Goal: Task Accomplishment & Management: Complete application form

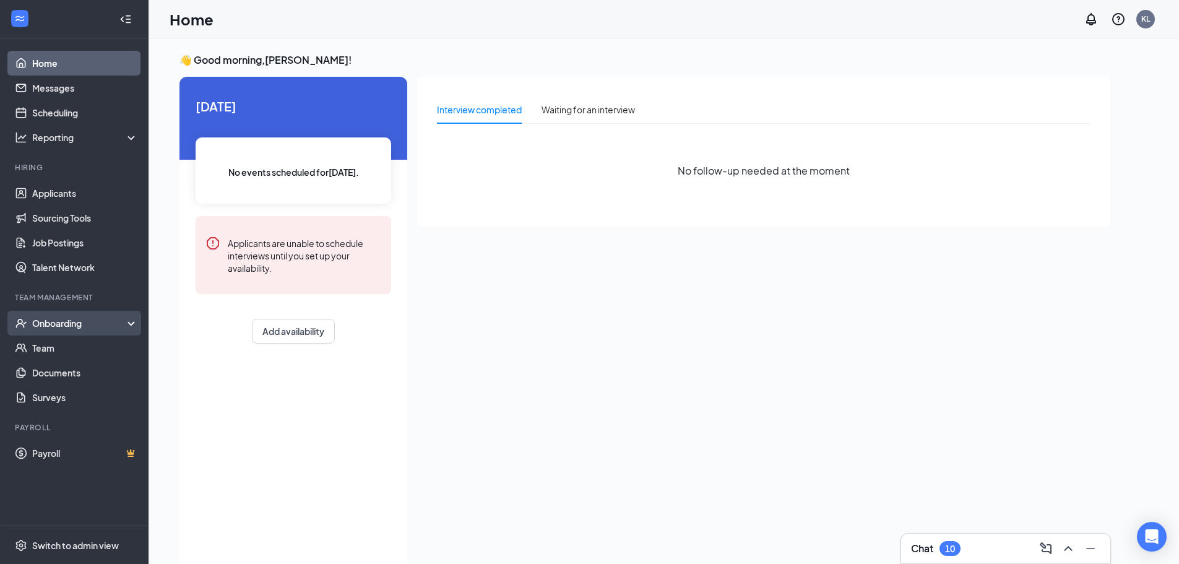
click at [82, 327] on div "Onboarding" at bounding box center [79, 323] width 95 height 12
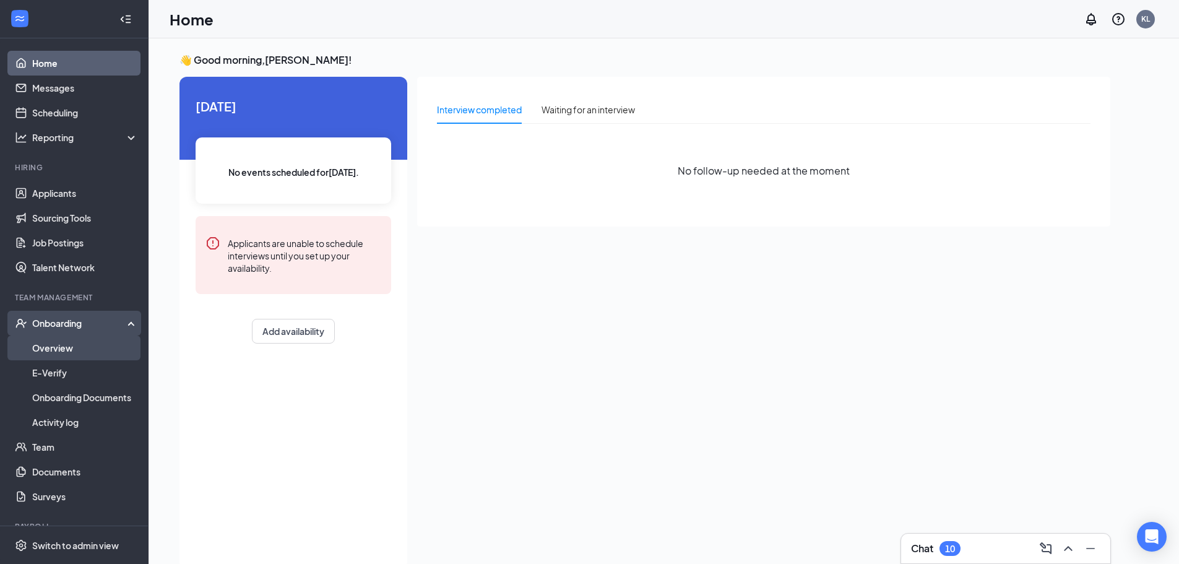
click at [61, 350] on link "Overview" at bounding box center [85, 347] width 106 height 25
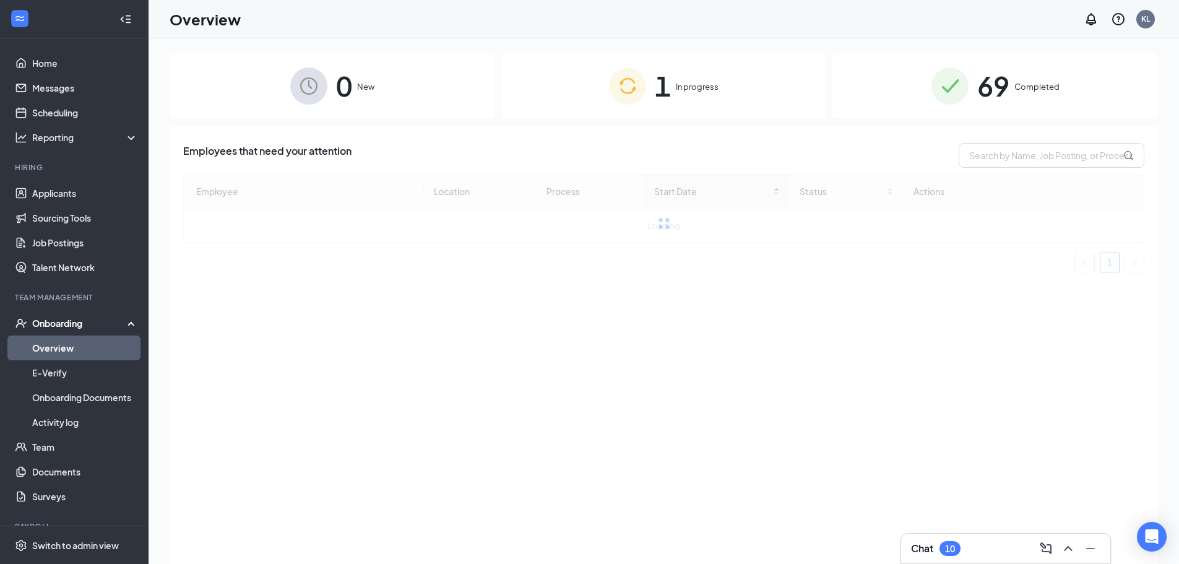
click at [692, 87] on span "In progress" at bounding box center [697, 86] width 43 height 12
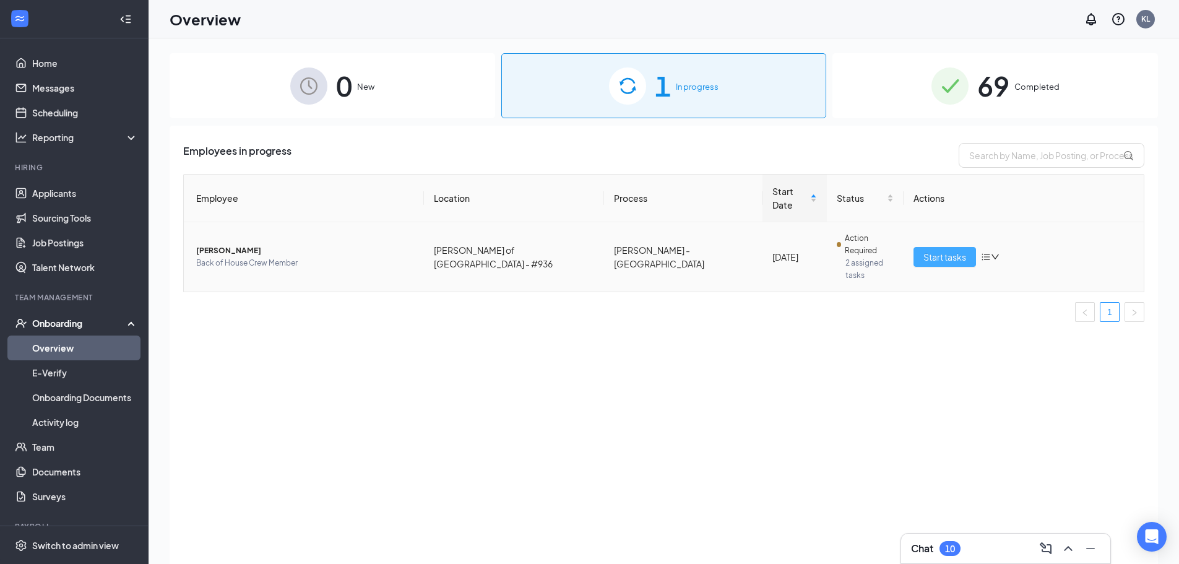
click at [937, 247] on button "Start tasks" at bounding box center [944, 257] width 62 height 20
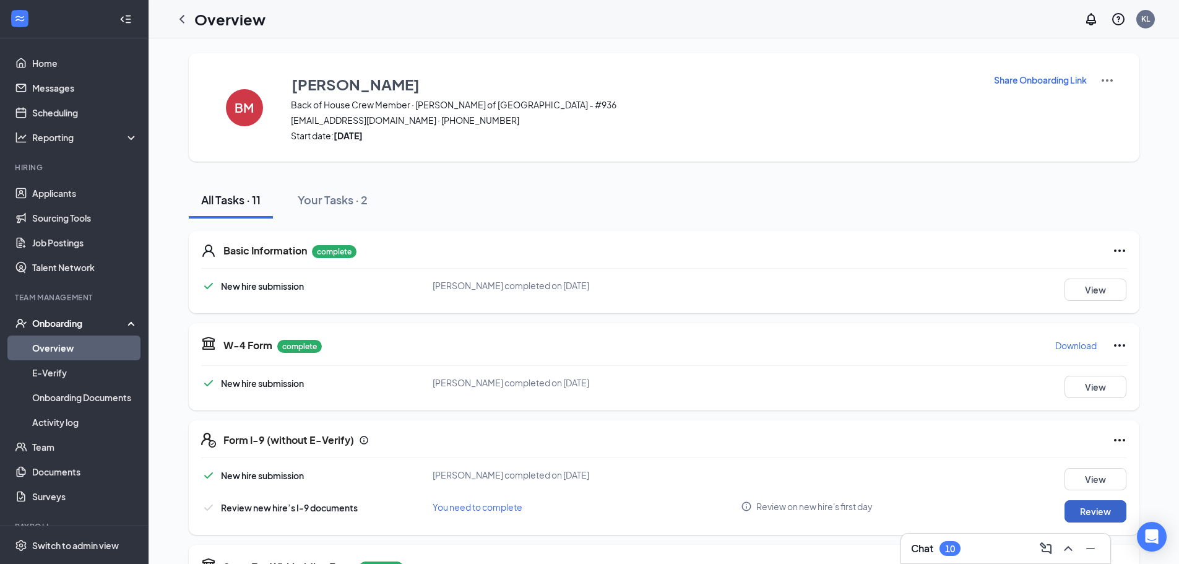
click at [1075, 509] on button "Review" at bounding box center [1095, 511] width 62 height 22
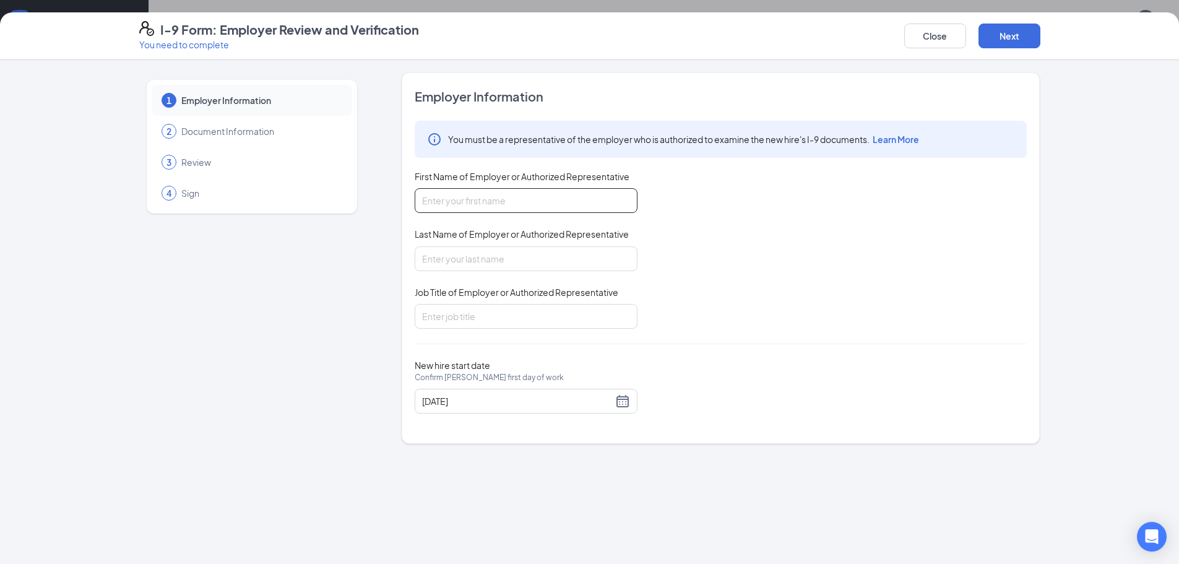
click at [556, 208] on input "First Name of Employer or Authorized Representative" at bounding box center [526, 200] width 223 height 25
type input "Kaylee"
type input "Lang"
type input "General Manager"
click at [1011, 31] on button "Next" at bounding box center [1009, 36] width 62 height 25
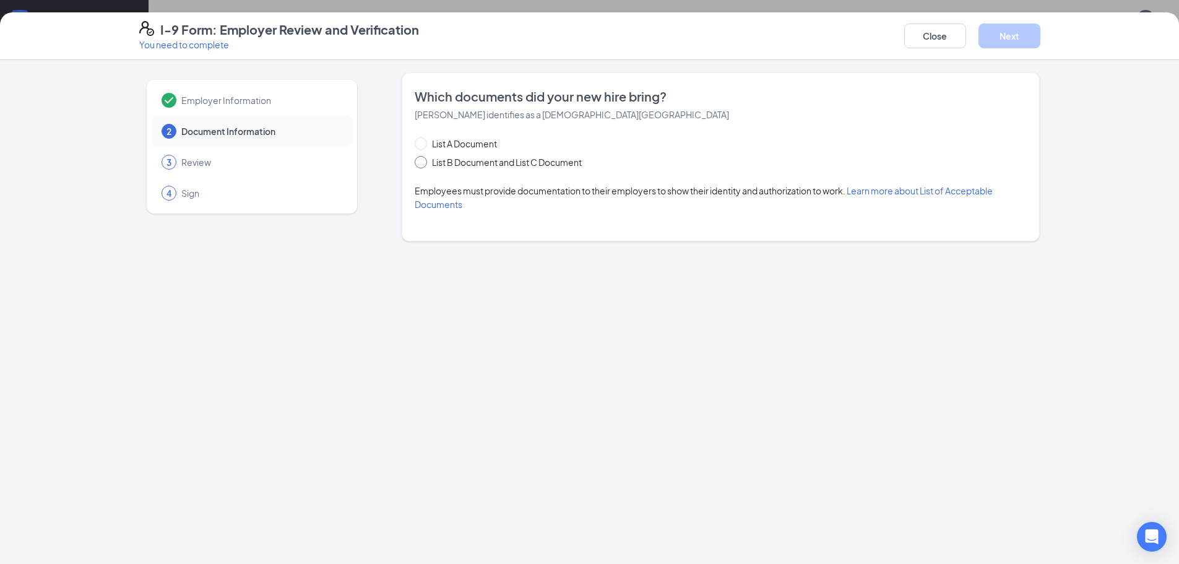
click at [425, 161] on span at bounding box center [421, 162] width 12 height 12
click at [423, 161] on input "List B Document and List C Document" at bounding box center [419, 160] width 9 height 9
radio input "true"
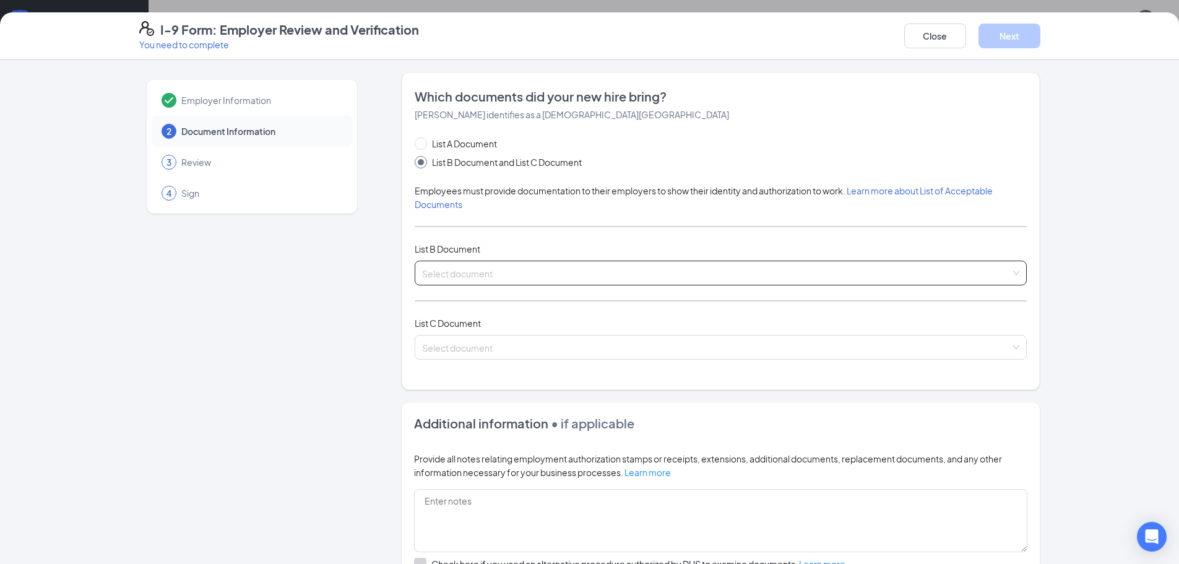
click at [472, 269] on input "search" at bounding box center [716, 270] width 588 height 19
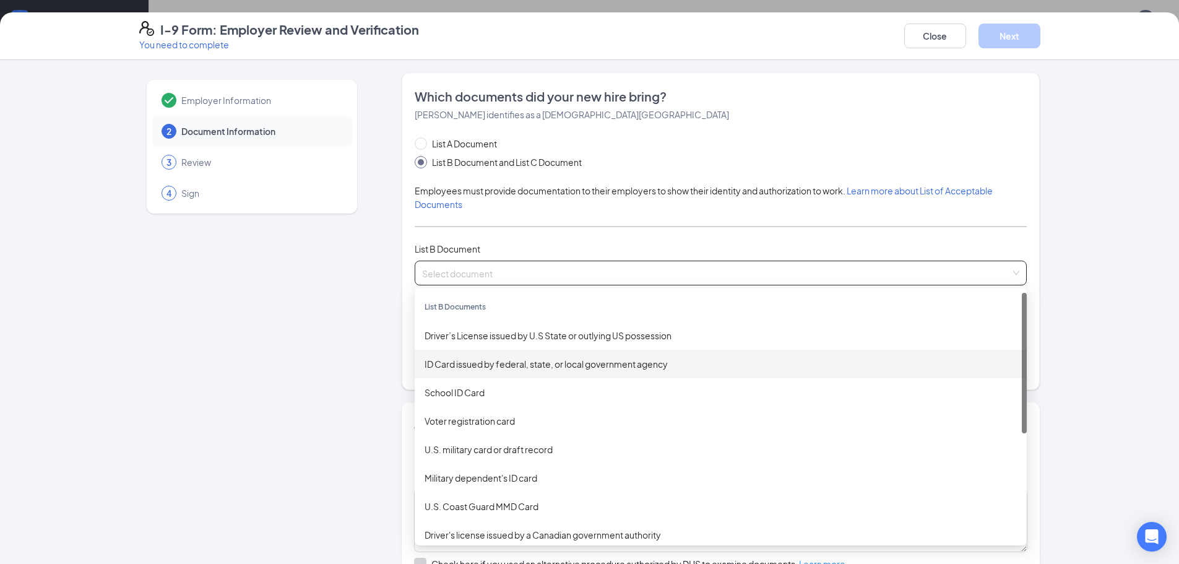
click at [522, 368] on div "ID Card issued by federal, state, or local government agency" at bounding box center [721, 364] width 592 height 14
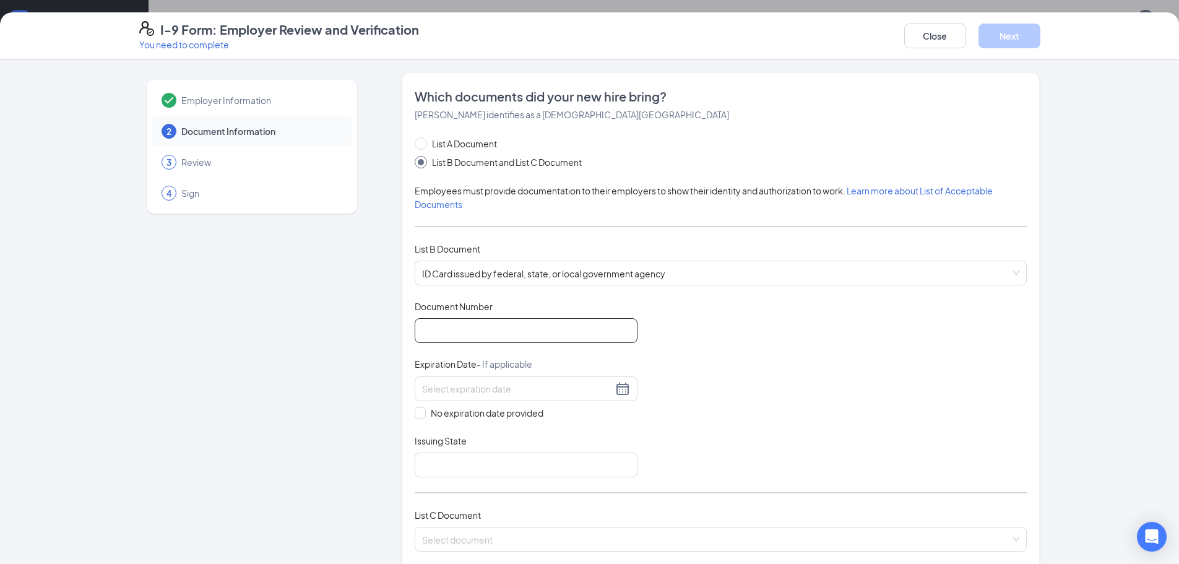
click at [499, 330] on input "Document Number" at bounding box center [526, 330] width 223 height 25
type input "B67263505"
click at [457, 379] on div at bounding box center [526, 388] width 223 height 25
click at [498, 457] on div "1" at bounding box center [495, 461] width 15 height 15
type input "12/01/2027"
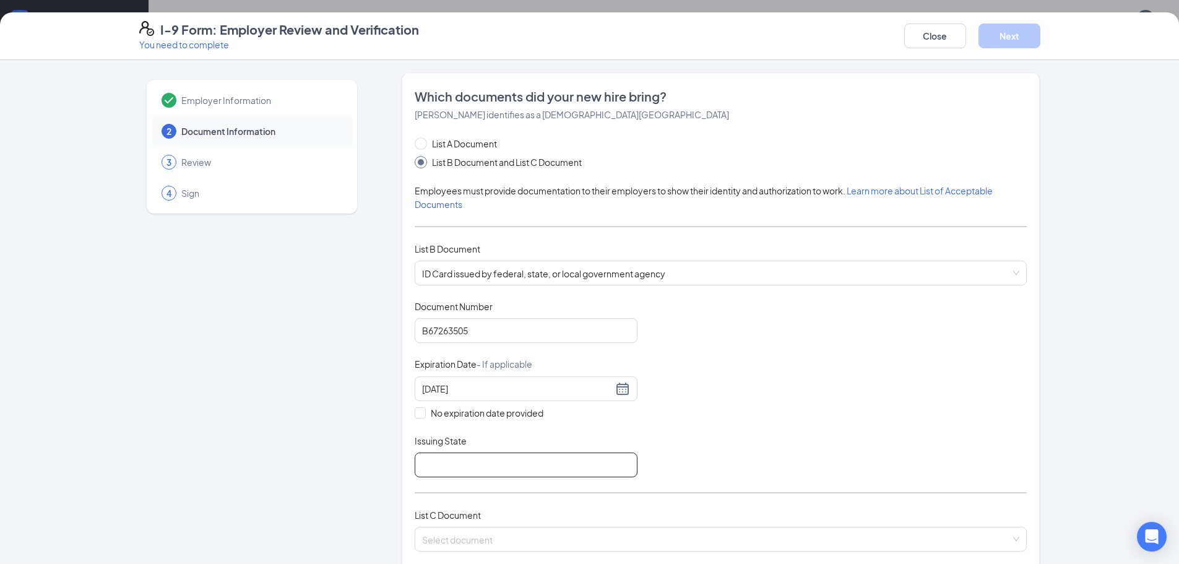
click at [467, 462] on input "Issuing State" at bounding box center [526, 464] width 223 height 25
type input "VA"
click at [488, 533] on input "search" at bounding box center [716, 536] width 588 height 19
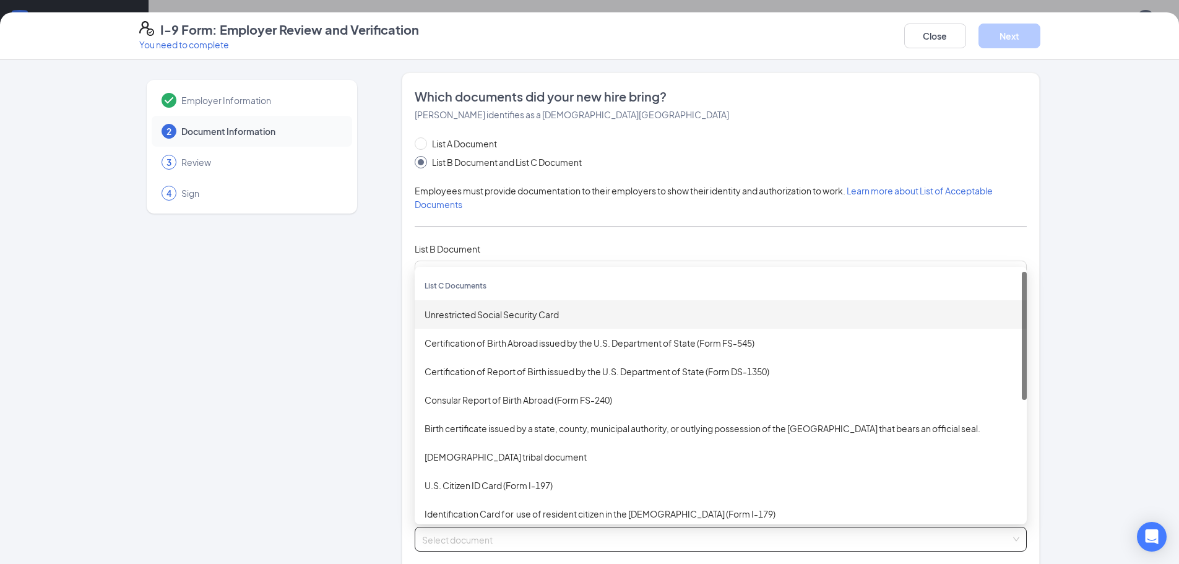
click at [498, 312] on div "Unrestricted Social Security Card" at bounding box center [721, 315] width 592 height 14
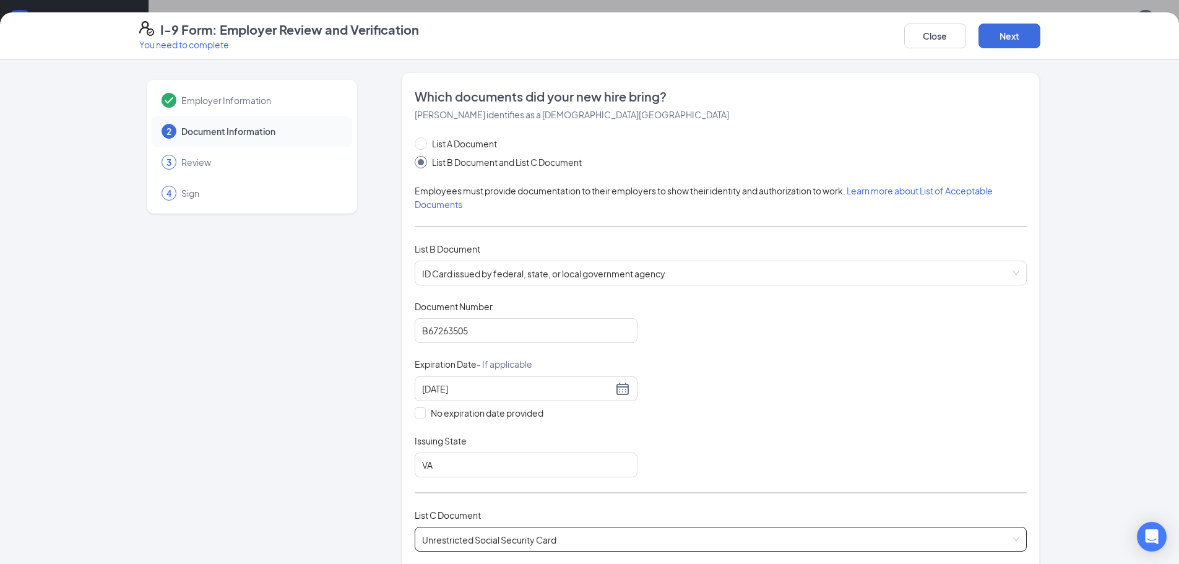
scroll to position [248, 0]
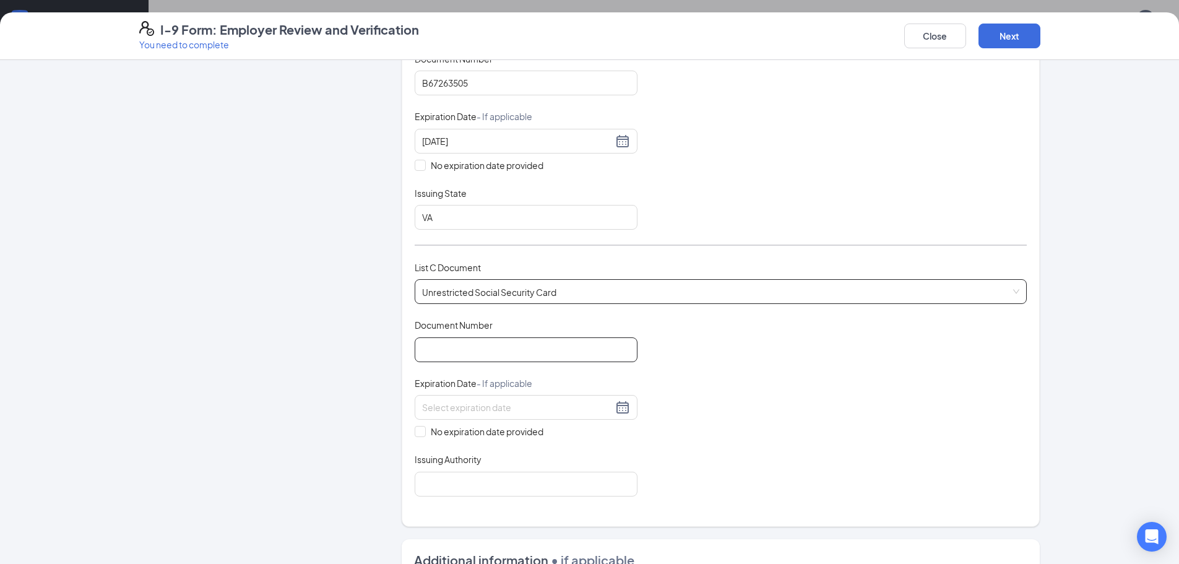
click at [501, 351] on input "Document Number" at bounding box center [526, 349] width 223 height 25
type input "274118639"
click at [417, 429] on input "No expiration date provided" at bounding box center [419, 430] width 9 height 9
checkbox input "true"
drag, startPoint x: 456, startPoint y: 482, endPoint x: 461, endPoint y: 487, distance: 7.0
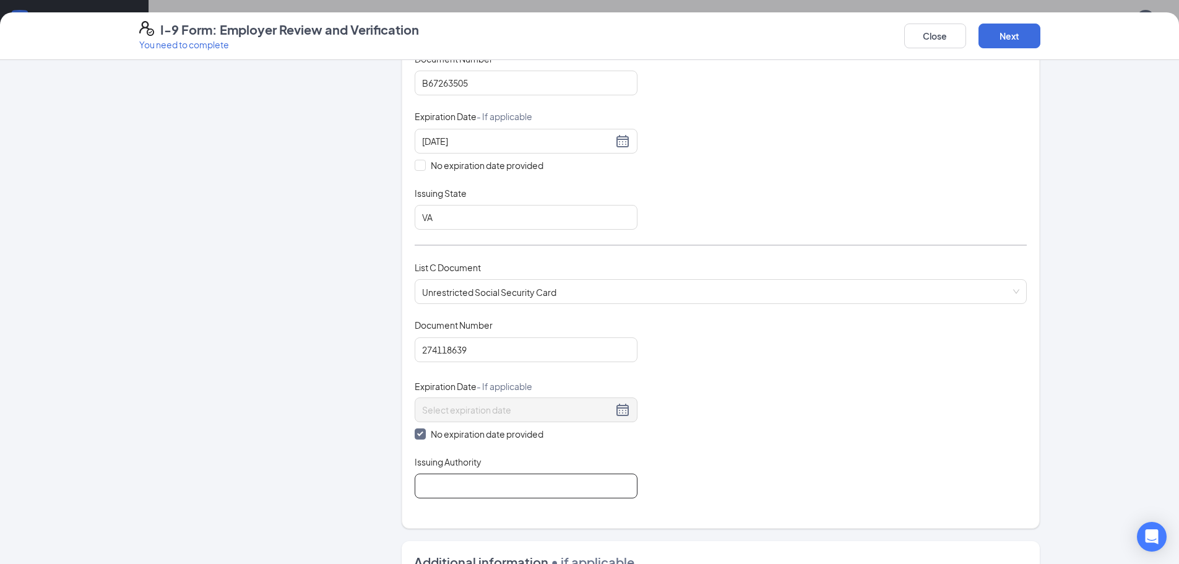
click at [456, 482] on input "Issuing Authority" at bounding box center [526, 485] width 223 height 25
type input "Social Security Administration"
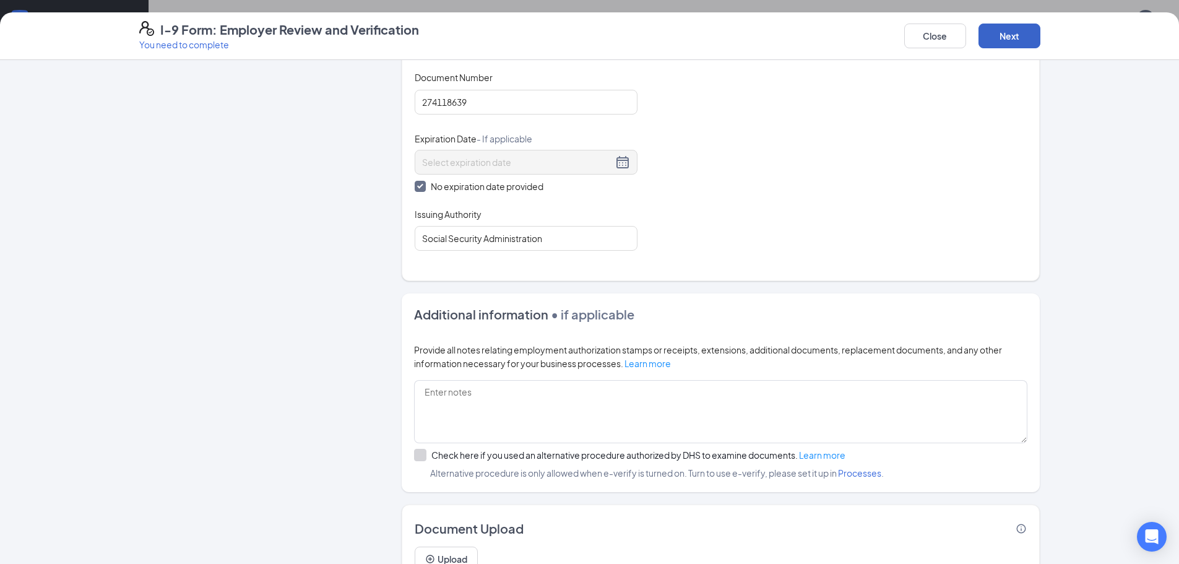
click at [989, 43] on button "Next" at bounding box center [1009, 36] width 62 height 25
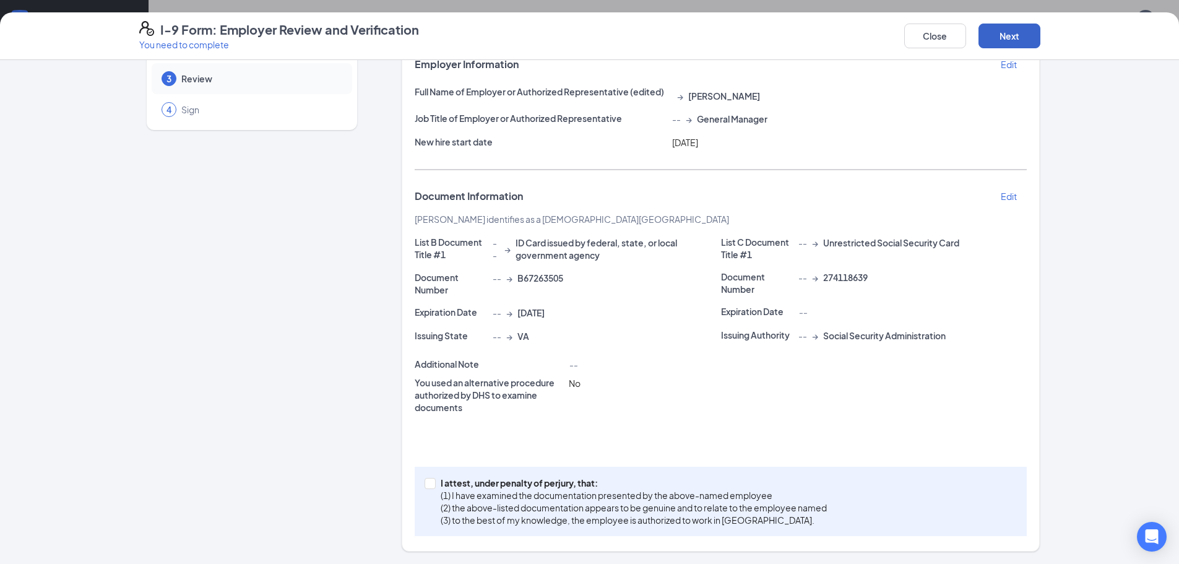
scroll to position [84, 0]
drag, startPoint x: 431, startPoint y: 479, endPoint x: 538, endPoint y: 369, distance: 152.7
click at [436, 479] on span "I attest, under penalty of perjury, that: (1) I have examined the documentation…" at bounding box center [634, 501] width 396 height 50
click at [433, 479] on input "I attest, under penalty of perjury, that: (1) I have examined the documentation…" at bounding box center [429, 482] width 9 height 9
checkbox input "true"
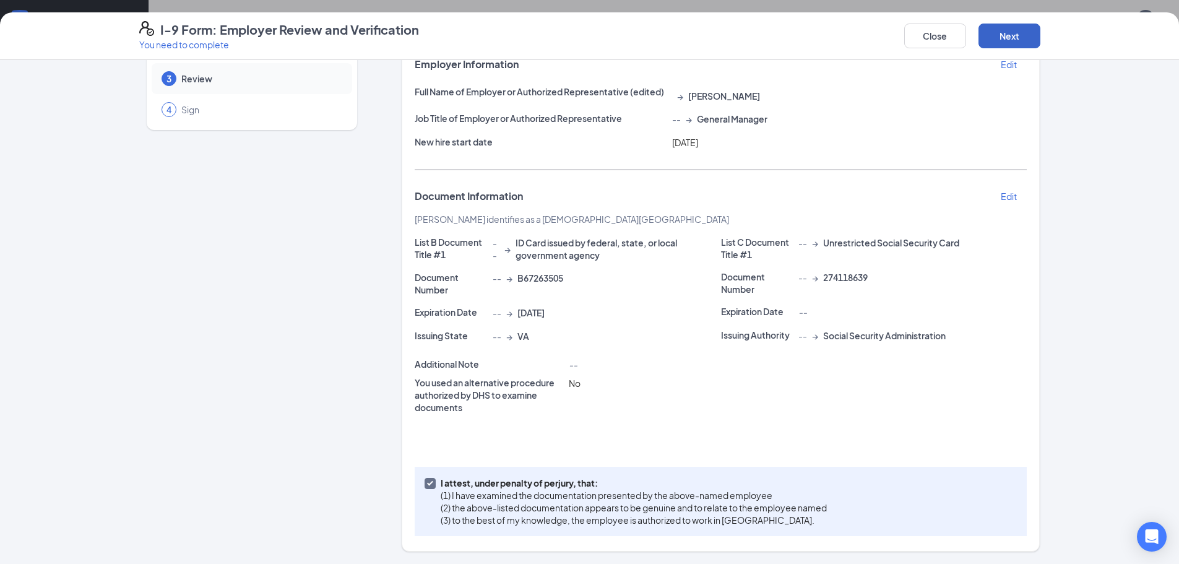
click at [991, 38] on button "Next" at bounding box center [1009, 36] width 62 height 25
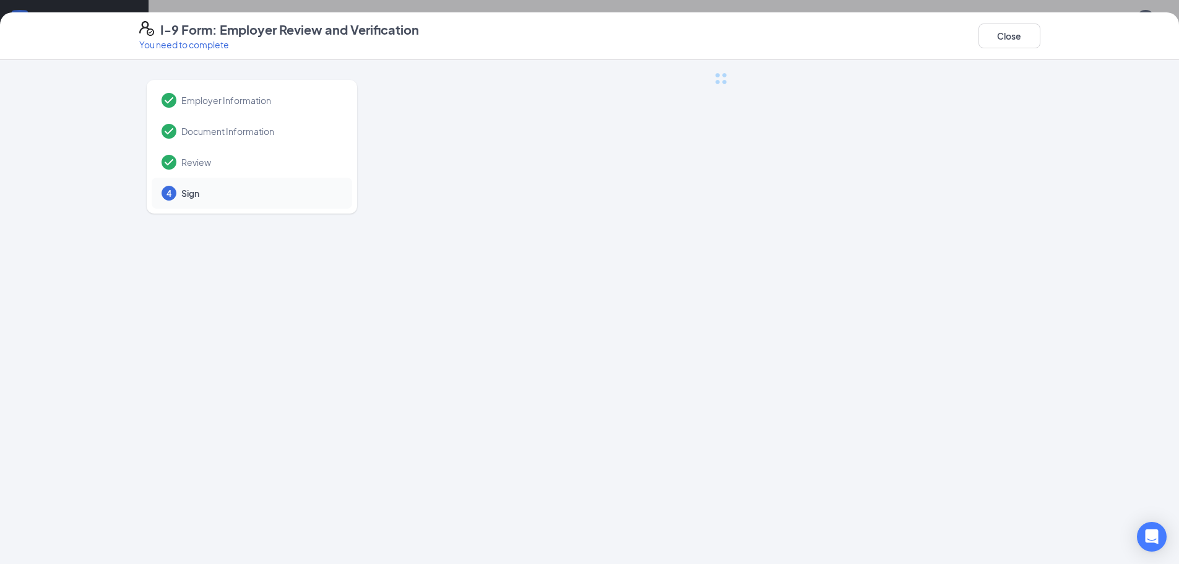
scroll to position [0, 0]
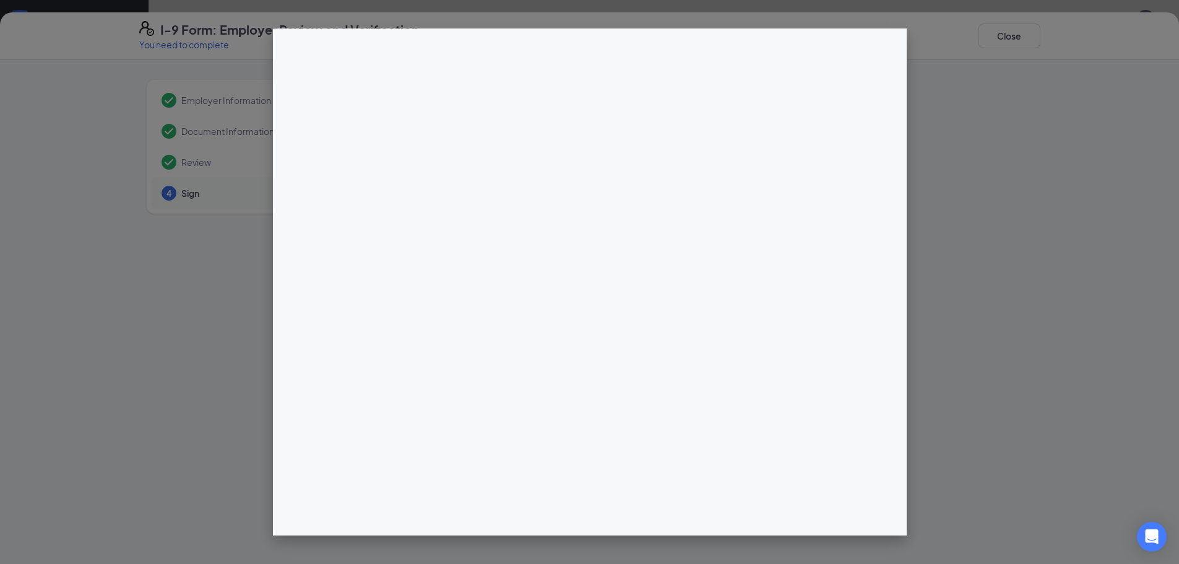
click at [585, 179] on div "I-9 Form: Employer Review and Verification You need to complete Close Employer …" at bounding box center [589, 282] width 1179 height 564
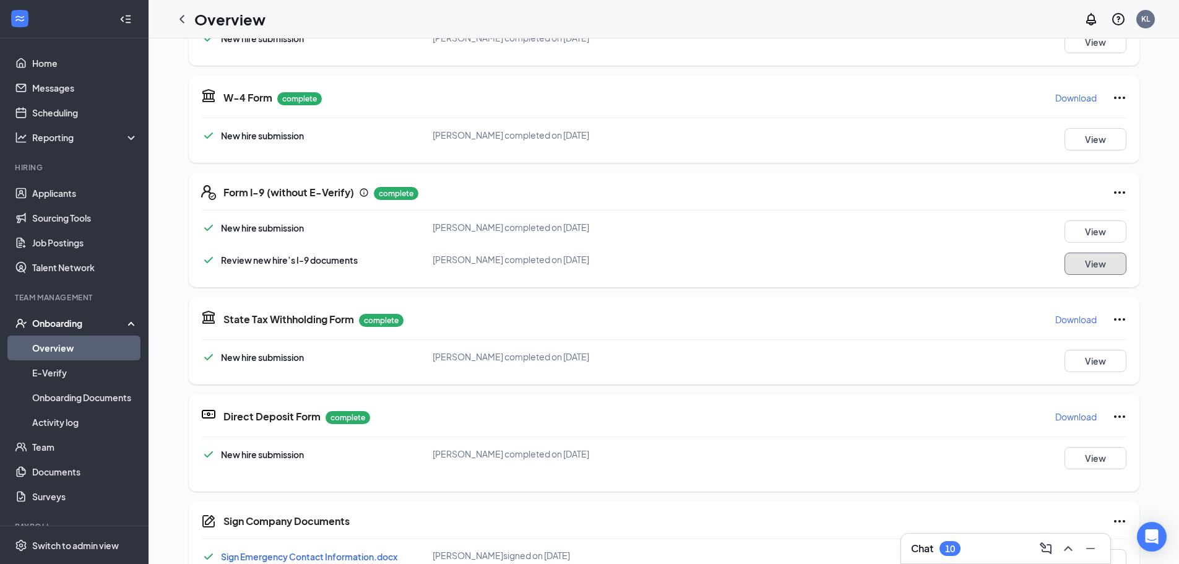
scroll to position [415, 0]
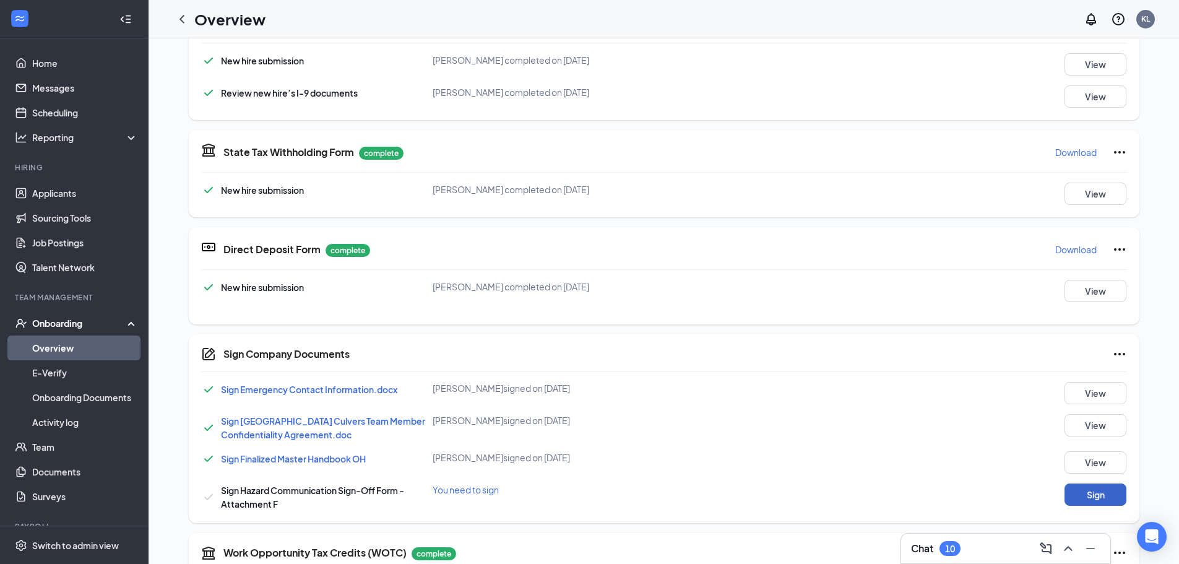
click at [1076, 493] on button "Sign" at bounding box center [1095, 494] width 62 height 22
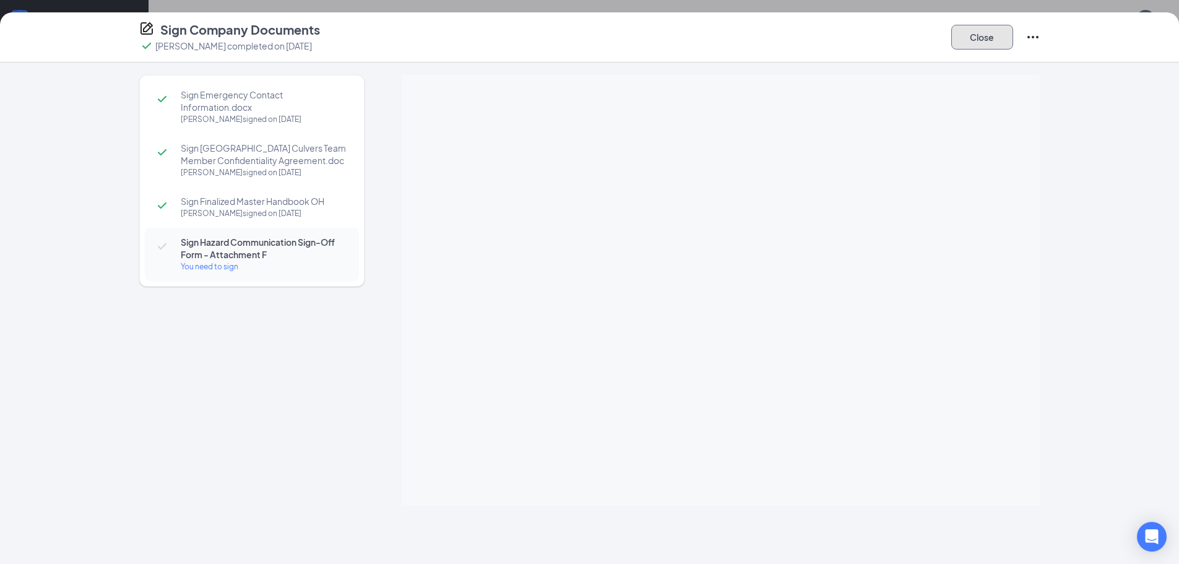
click at [986, 45] on button "Close" at bounding box center [982, 37] width 62 height 25
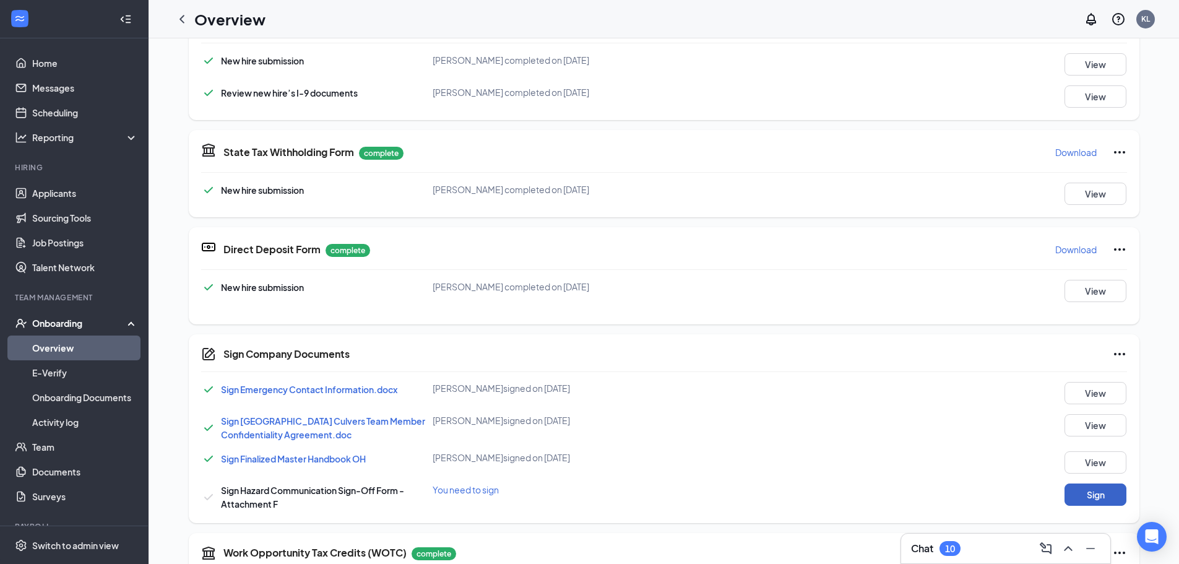
scroll to position [0, 0]
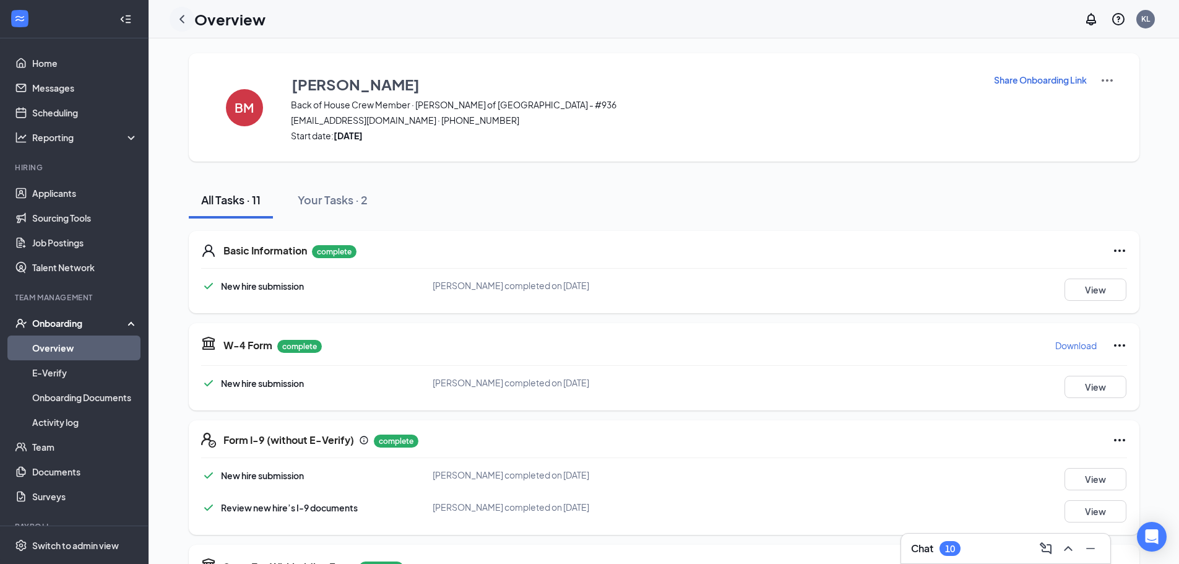
click at [185, 28] on div at bounding box center [182, 19] width 25 height 25
click at [186, 24] on icon "ChevronLeft" at bounding box center [182, 19] width 15 height 15
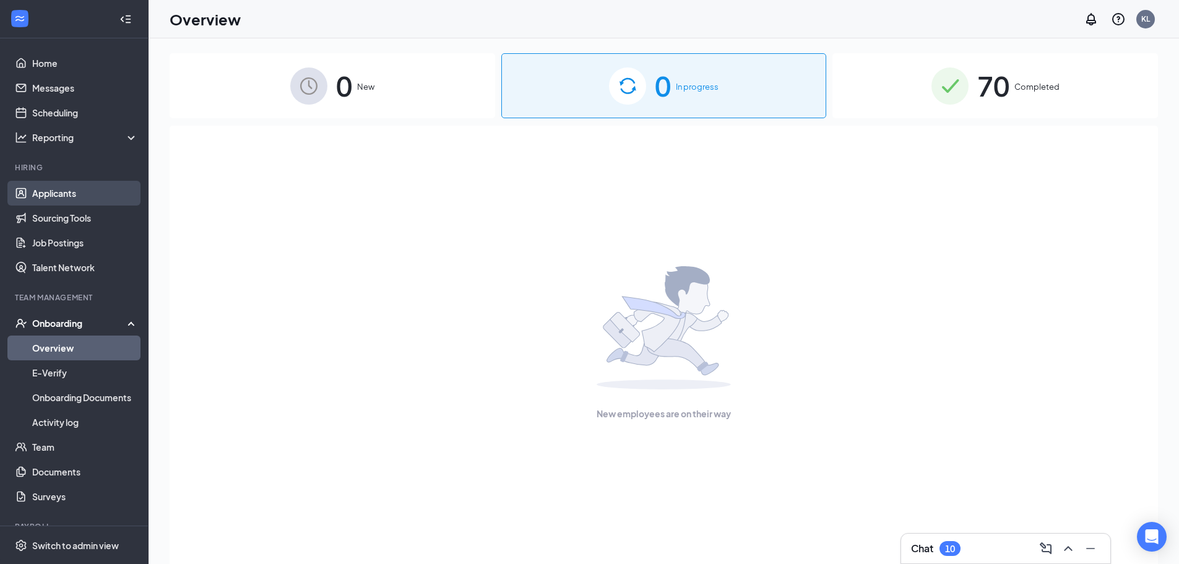
click at [58, 186] on link "Applicants" at bounding box center [85, 193] width 106 height 25
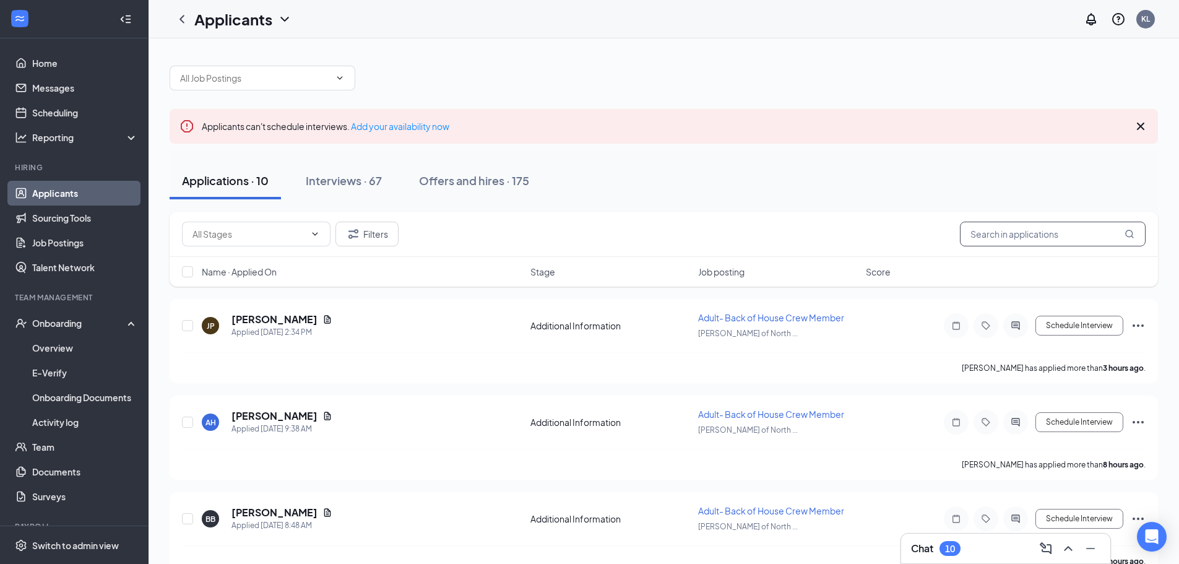
click at [1038, 230] on input "text" at bounding box center [1053, 234] width 186 height 25
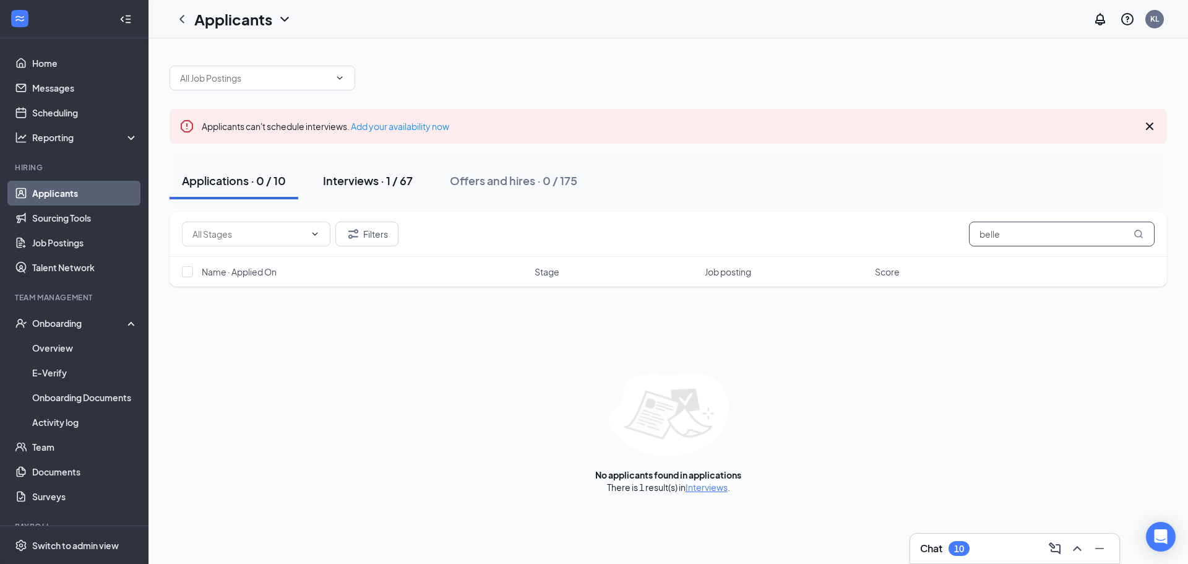
type input "belle"
click at [352, 184] on div "Interviews · 1 / 67" at bounding box center [368, 180] width 90 height 15
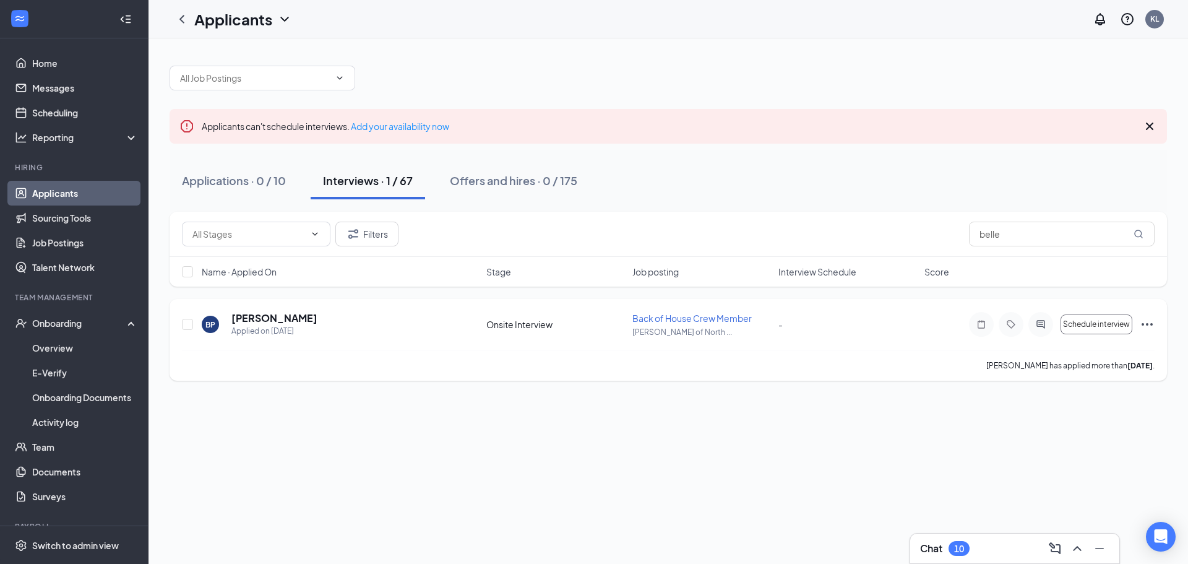
click at [1145, 324] on icon "Ellipses" at bounding box center [1147, 324] width 15 height 15
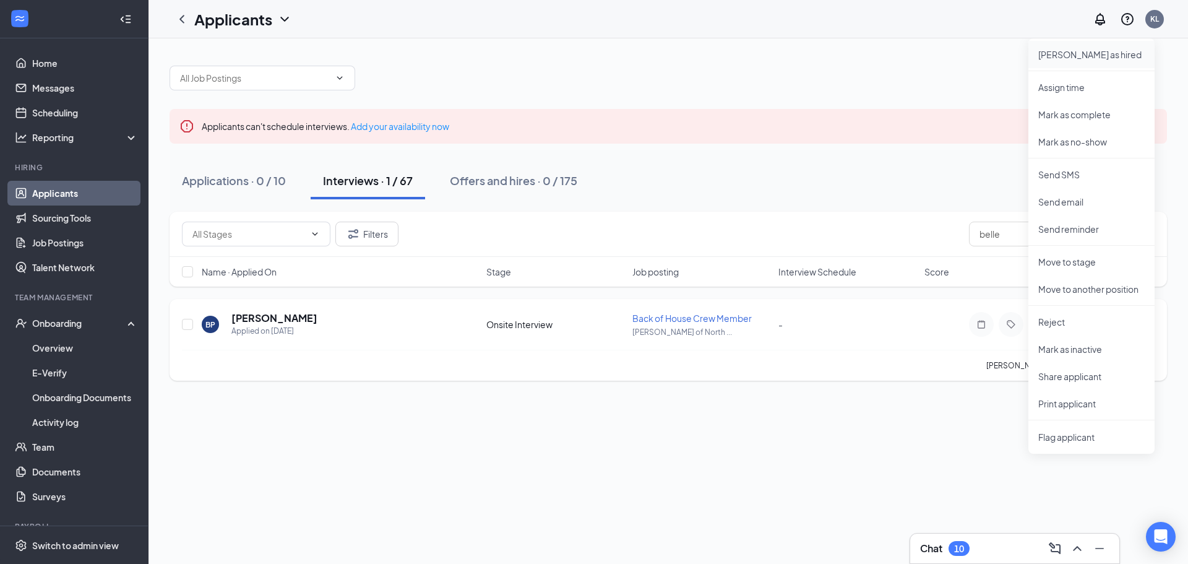
click at [1069, 54] on p "Mark as hired" at bounding box center [1091, 54] width 106 height 12
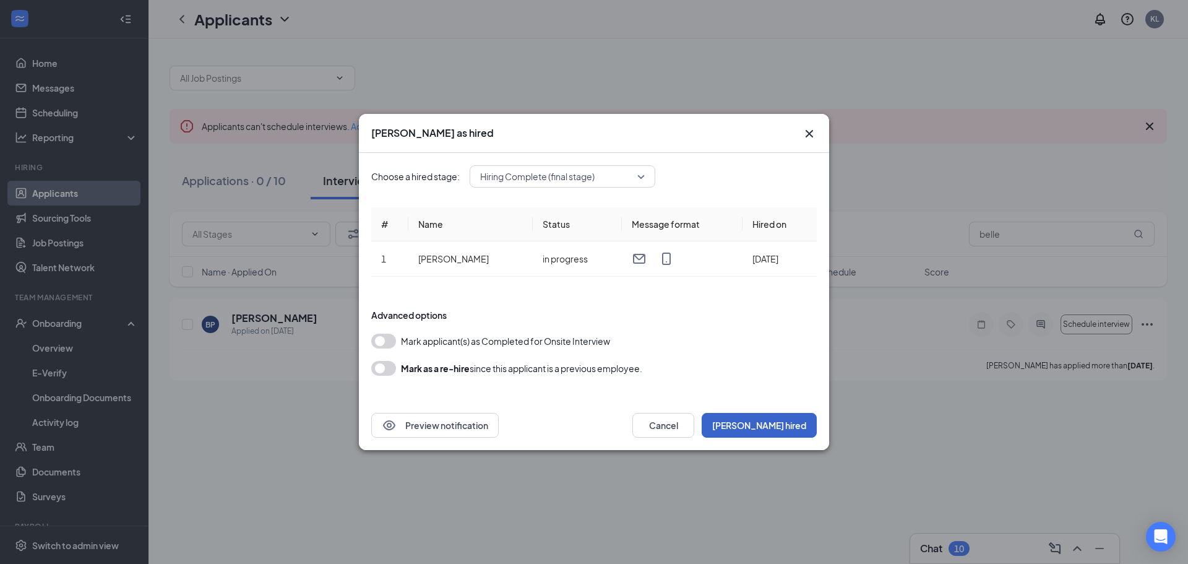
click at [788, 428] on button "Mark hired" at bounding box center [759, 425] width 115 height 25
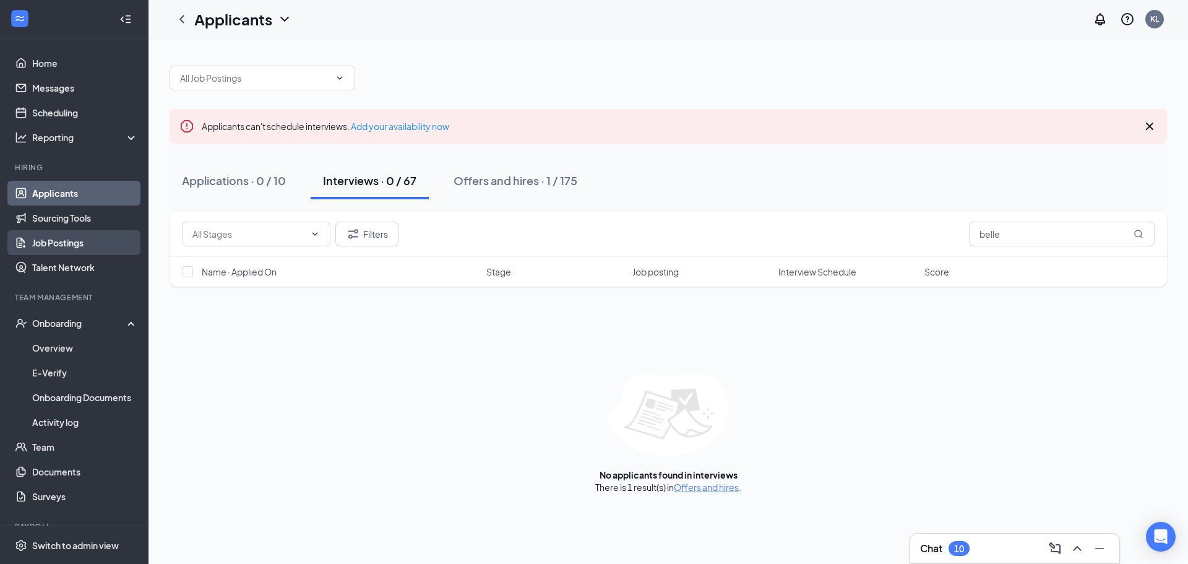
click at [74, 244] on link "Job Postings" at bounding box center [85, 242] width 106 height 25
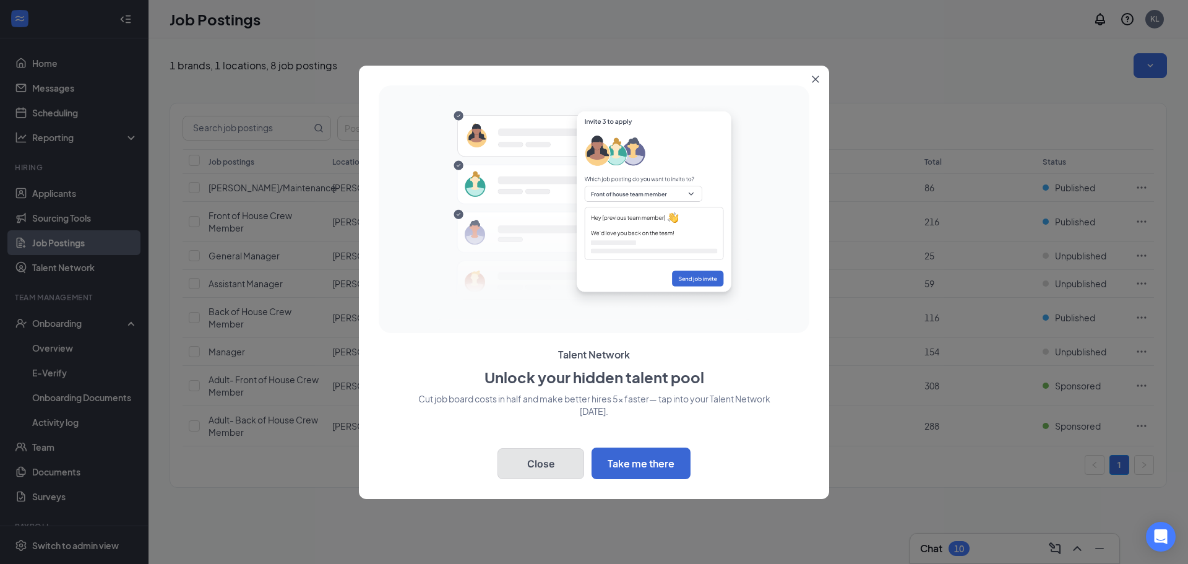
click at [547, 450] on button "Close" at bounding box center [541, 463] width 87 height 31
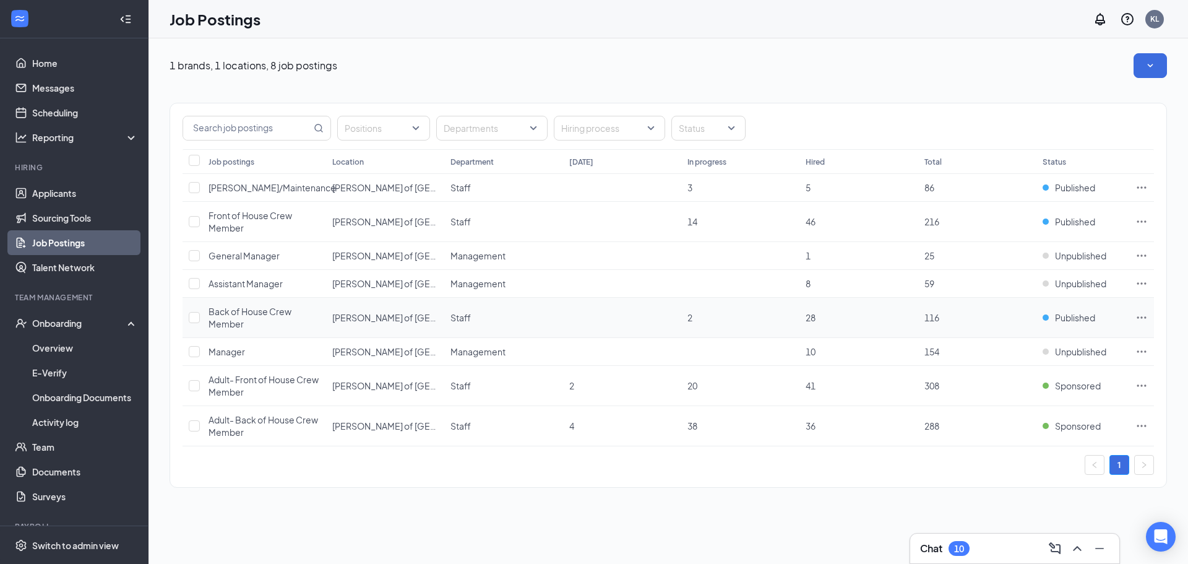
click at [271, 324] on div "Back of House Crew Member" at bounding box center [264, 317] width 111 height 25
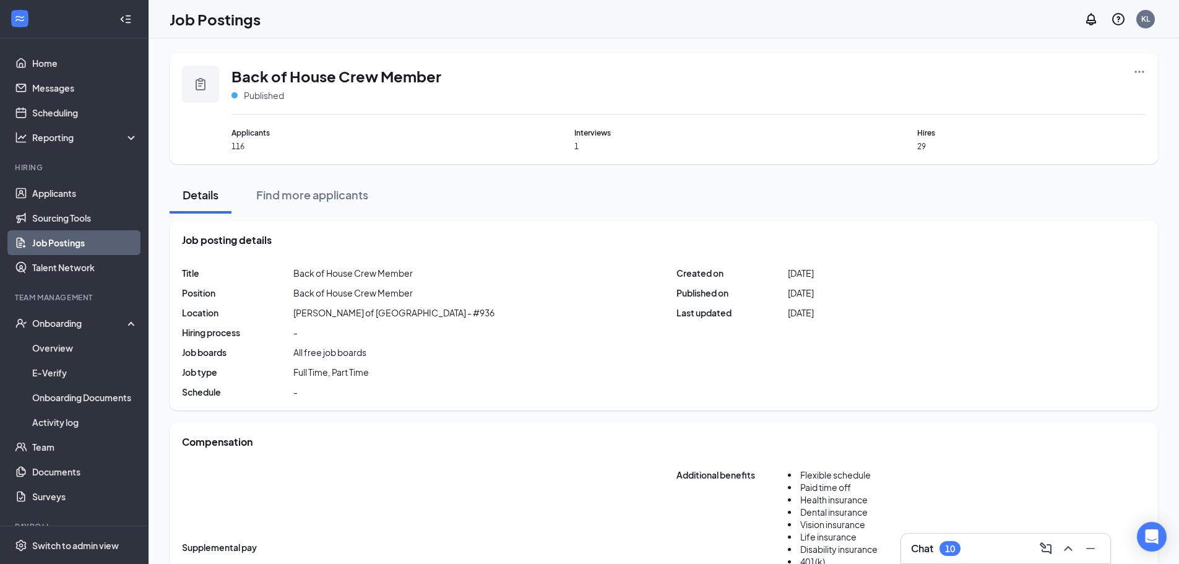
click at [1145, 72] on icon "Ellipses" at bounding box center [1139, 72] width 12 height 12
click at [1032, 175] on span "View applicants" at bounding box center [1001, 177] width 63 height 11
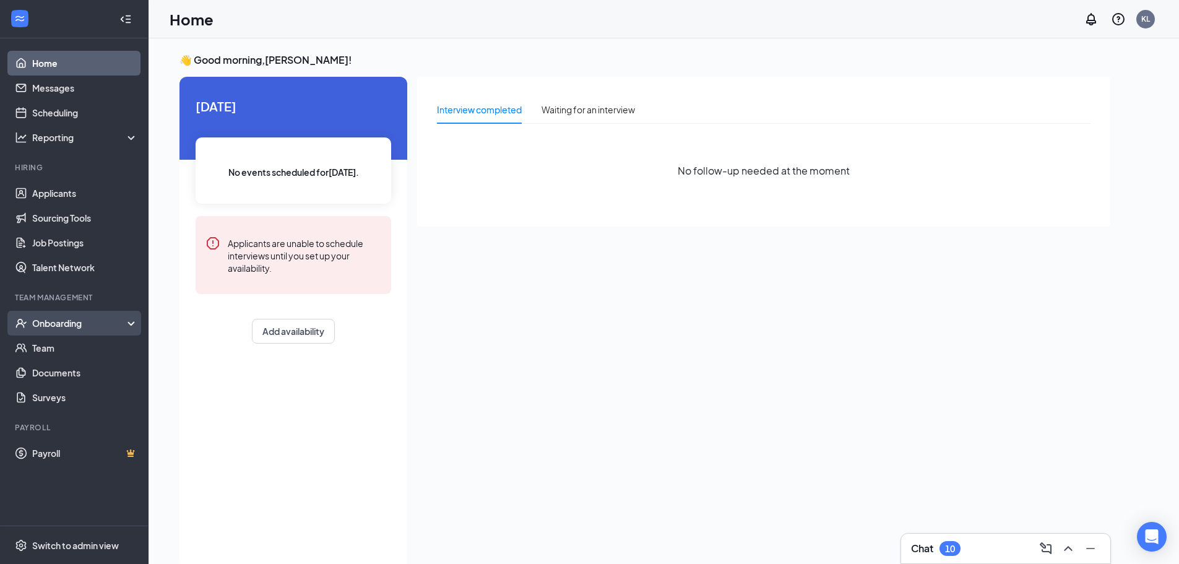
click at [62, 321] on div "Onboarding" at bounding box center [79, 323] width 95 height 12
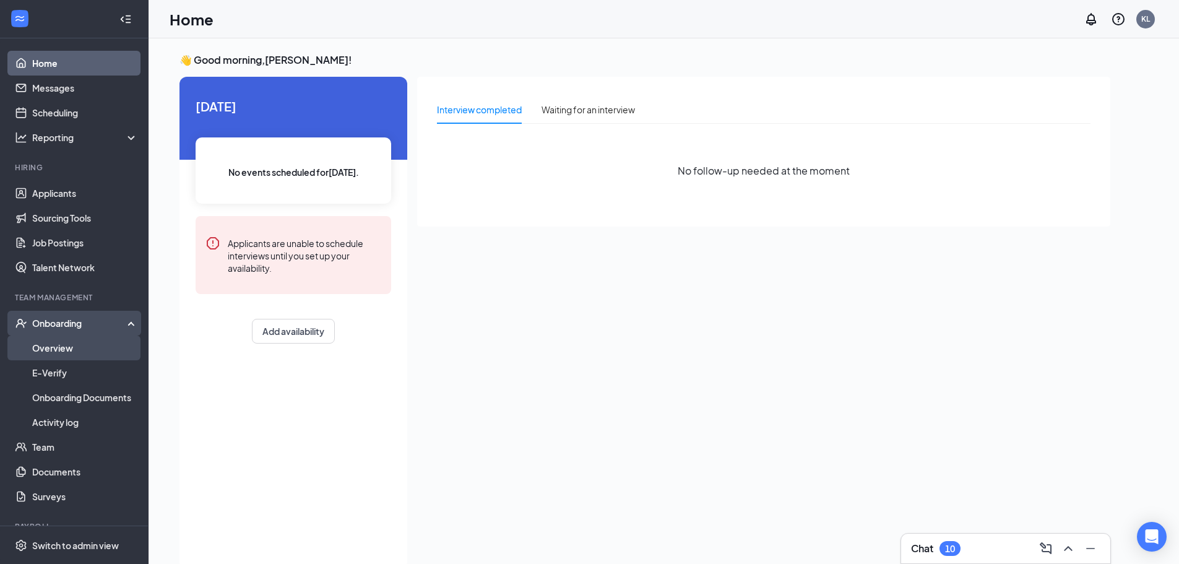
click at [77, 356] on link "Overview" at bounding box center [85, 347] width 106 height 25
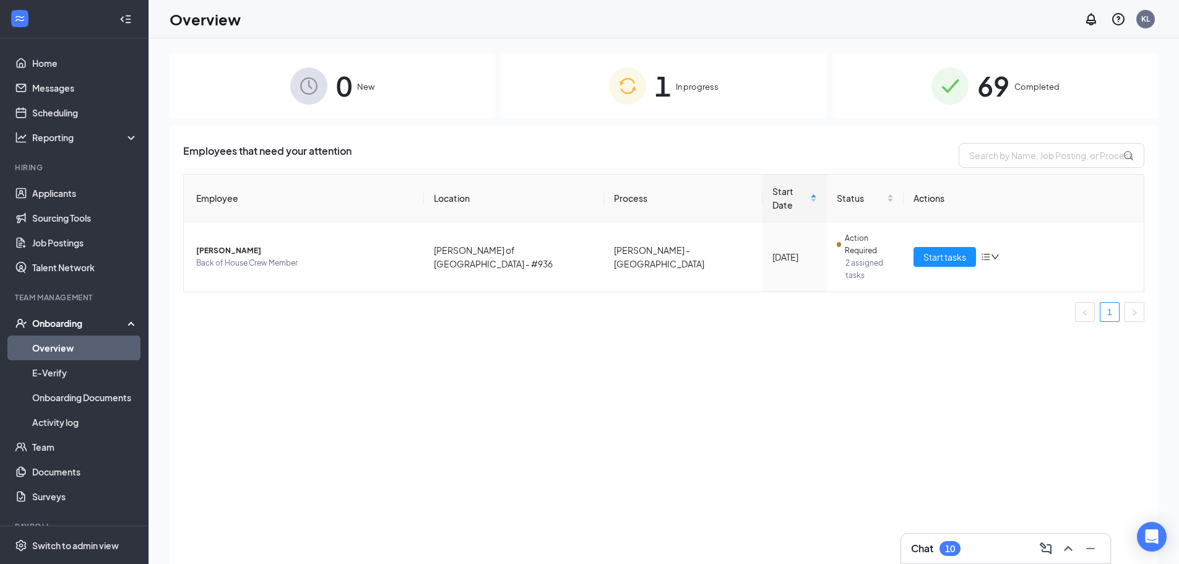
click at [708, 94] on div "1 In progress" at bounding box center [663, 85] width 325 height 65
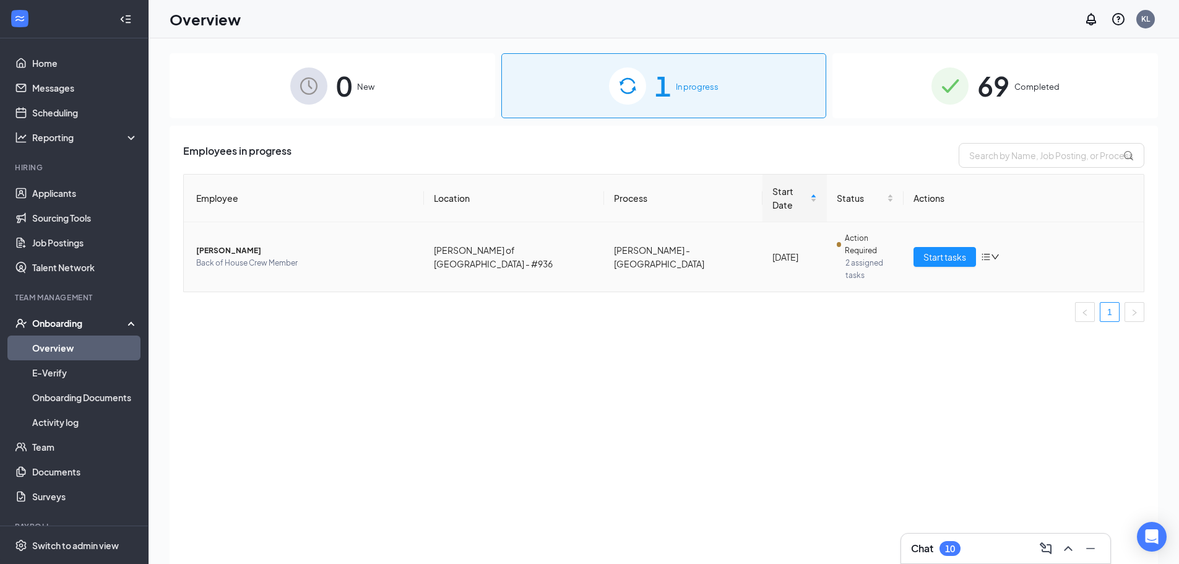
click at [240, 257] on span "Back of House Crew Member" at bounding box center [305, 263] width 218 height 12
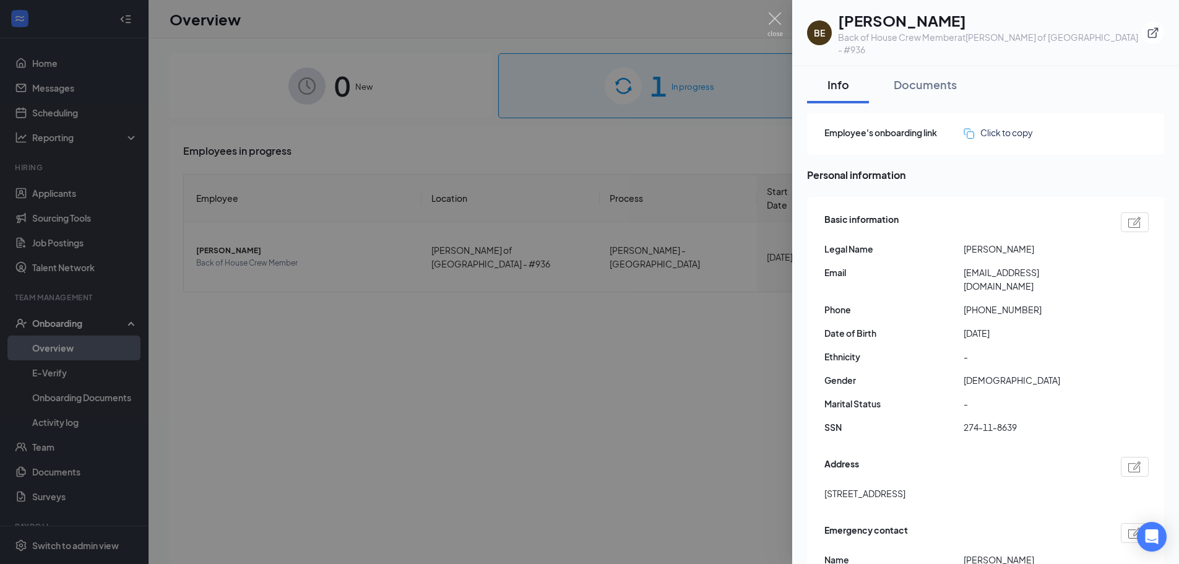
click at [319, 288] on div at bounding box center [589, 282] width 1179 height 564
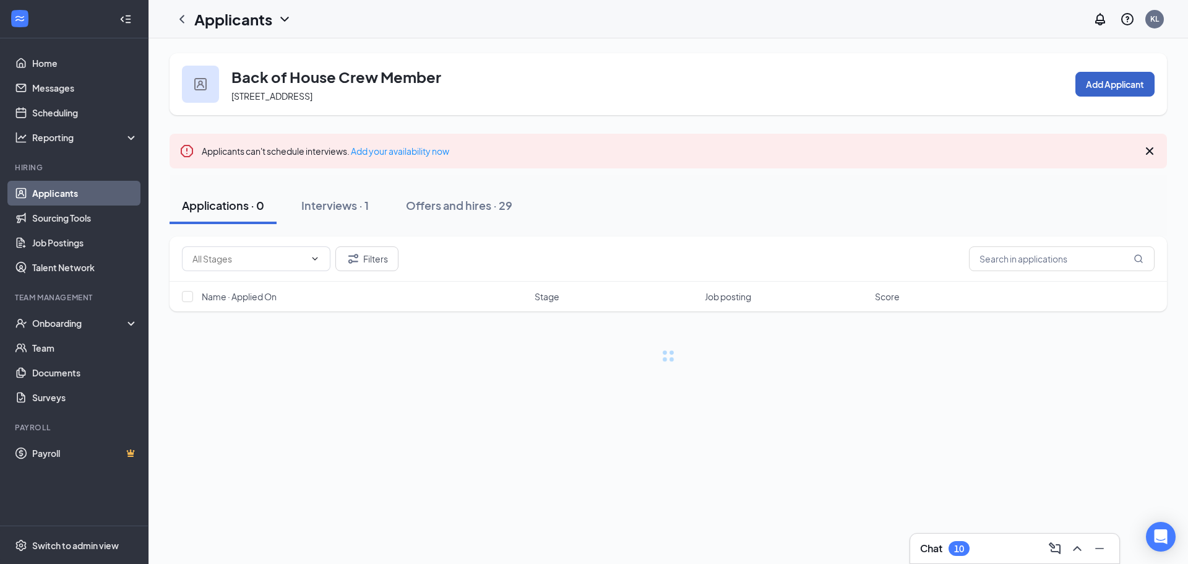
click at [1100, 78] on button "Add Applicant" at bounding box center [1114, 84] width 79 height 25
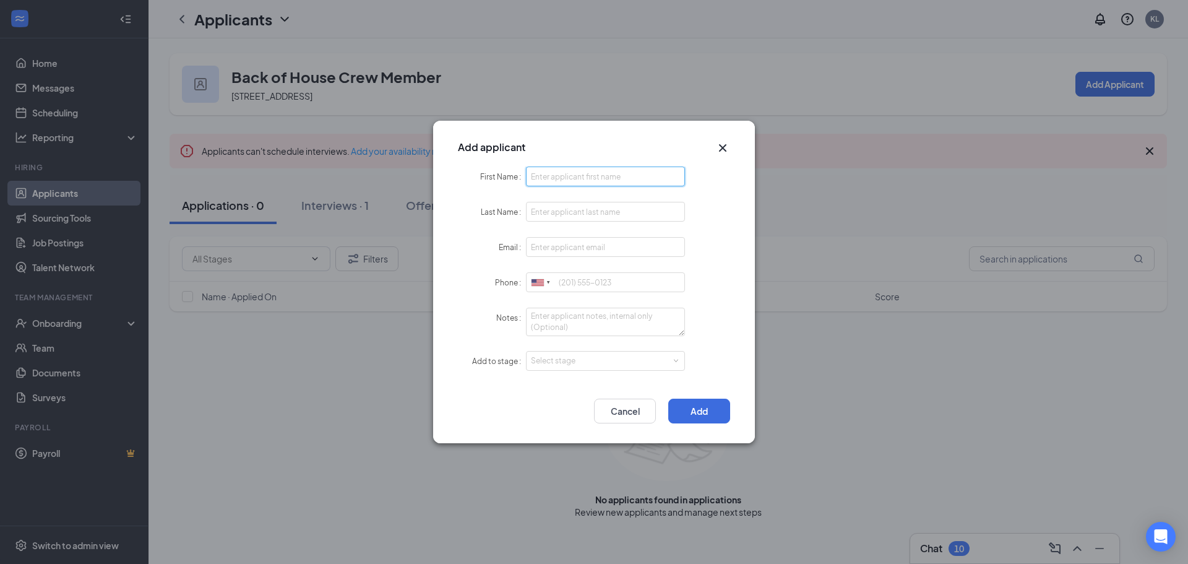
click at [543, 174] on input "First Name" at bounding box center [605, 176] width 159 height 20
type input "Cameron"
click at [558, 210] on input "Last Name" at bounding box center [605, 212] width 159 height 20
type input "Heath"
click at [547, 257] on div at bounding box center [605, 247] width 159 height 20
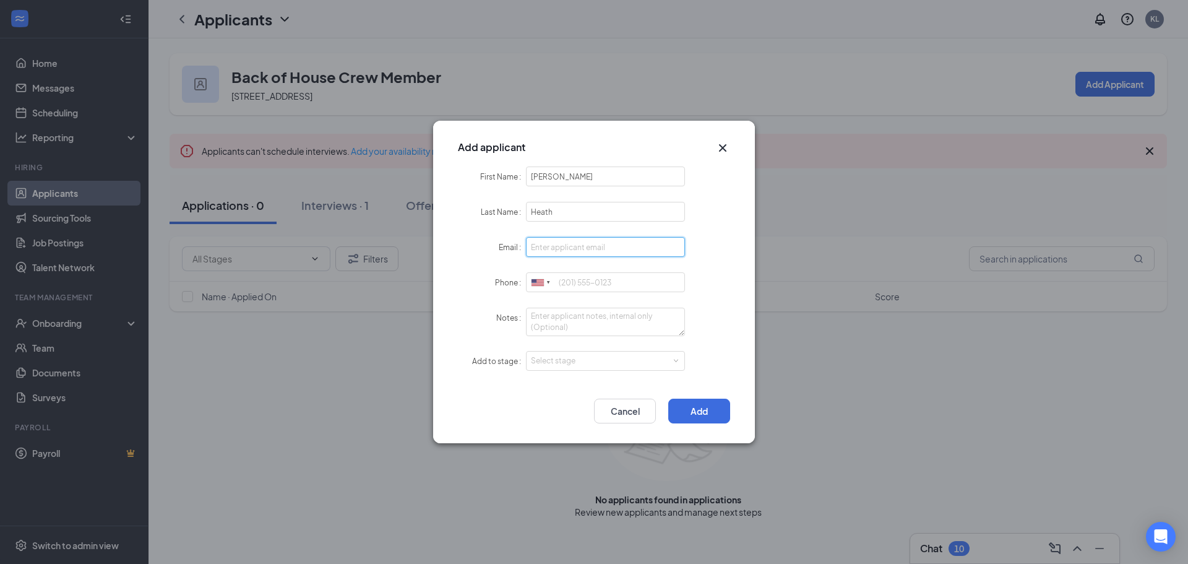
click at [549, 248] on input "Email" at bounding box center [605, 247] width 159 height 20
type input "cucumbercam08@gmail.com"
click at [569, 276] on input "Phone" at bounding box center [605, 282] width 159 height 20
click at [621, 363] on div "Select stage" at bounding box center [603, 361] width 144 height 12
type input "2164694173"
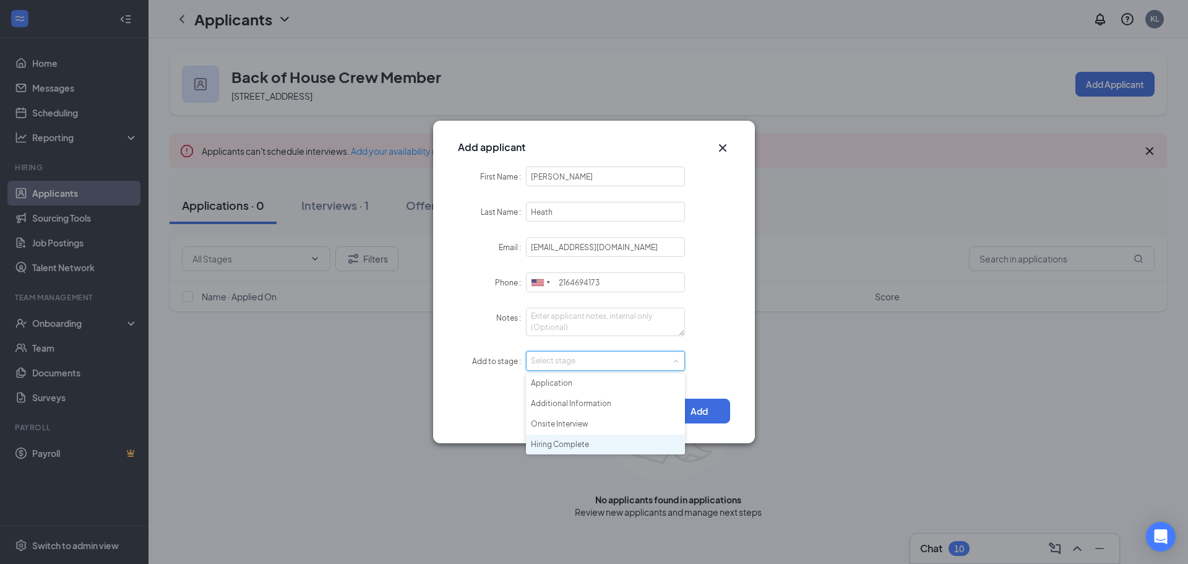
click at [583, 447] on li "Hiring Complete" at bounding box center [605, 444] width 159 height 20
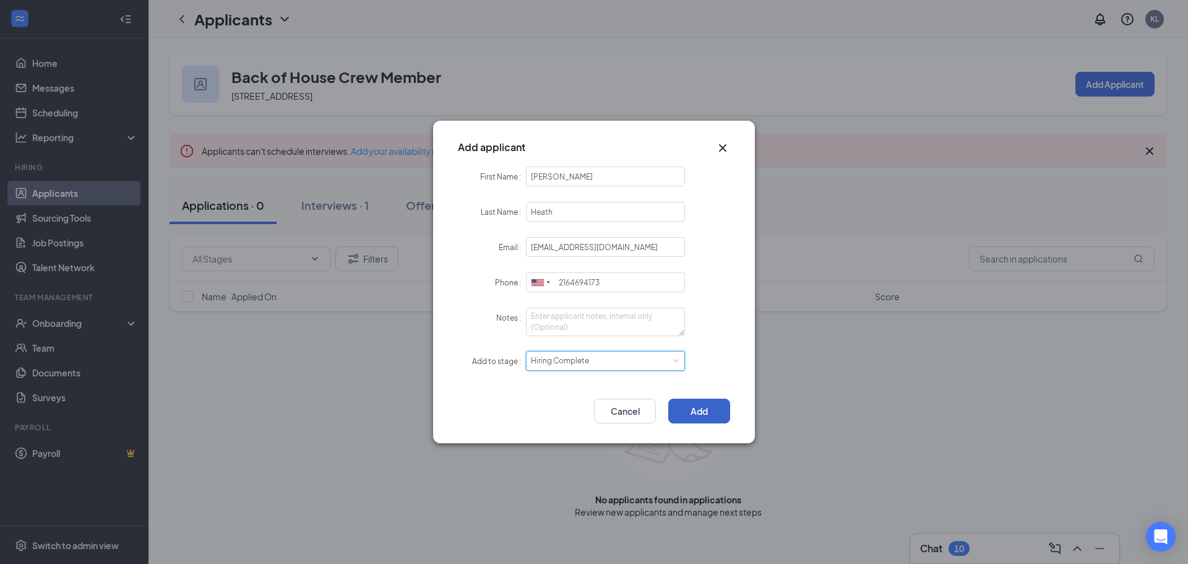
click at [712, 410] on button "Add" at bounding box center [699, 411] width 62 height 25
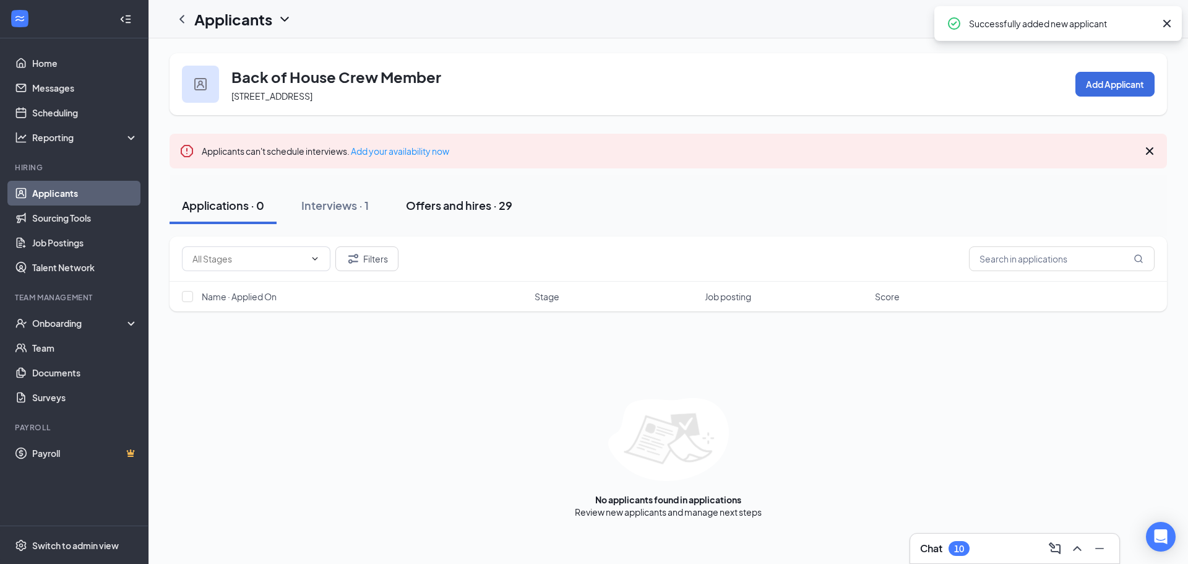
click at [475, 217] on button "Offers and hires · 29" at bounding box center [459, 205] width 131 height 37
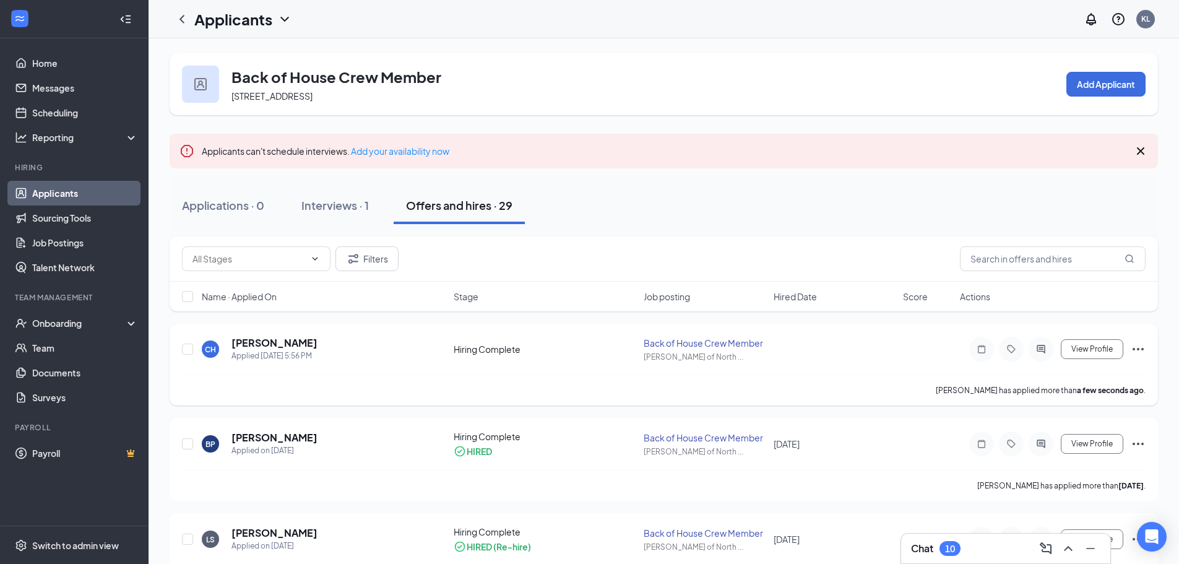
click at [1135, 351] on icon "Ellipses" at bounding box center [1138, 349] width 15 height 15
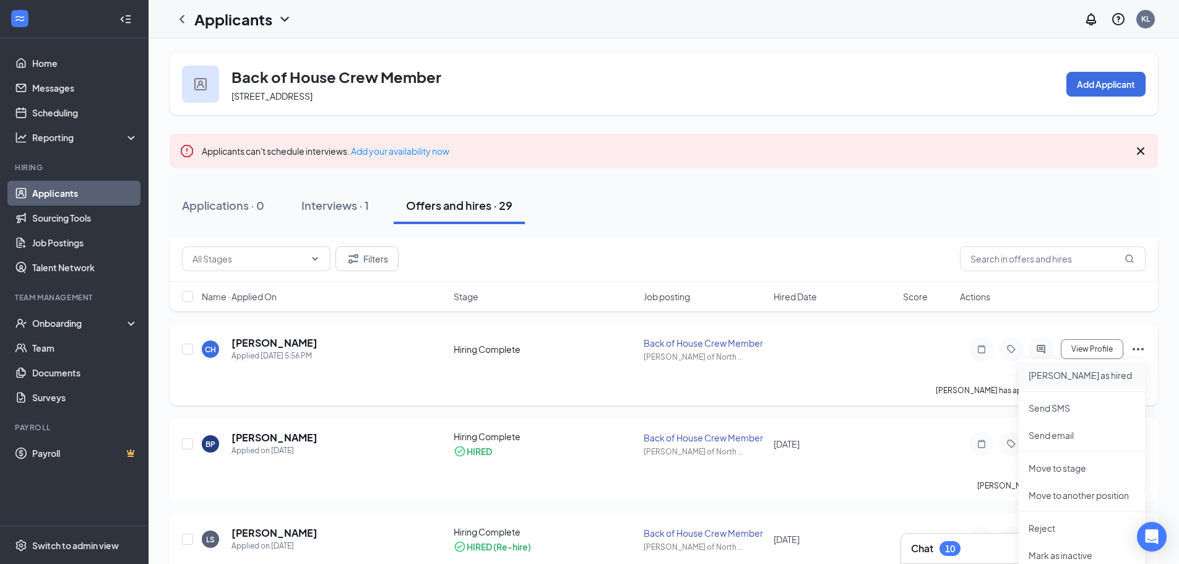
click at [1072, 369] on p "Mark as hired" at bounding box center [1081, 375] width 106 height 12
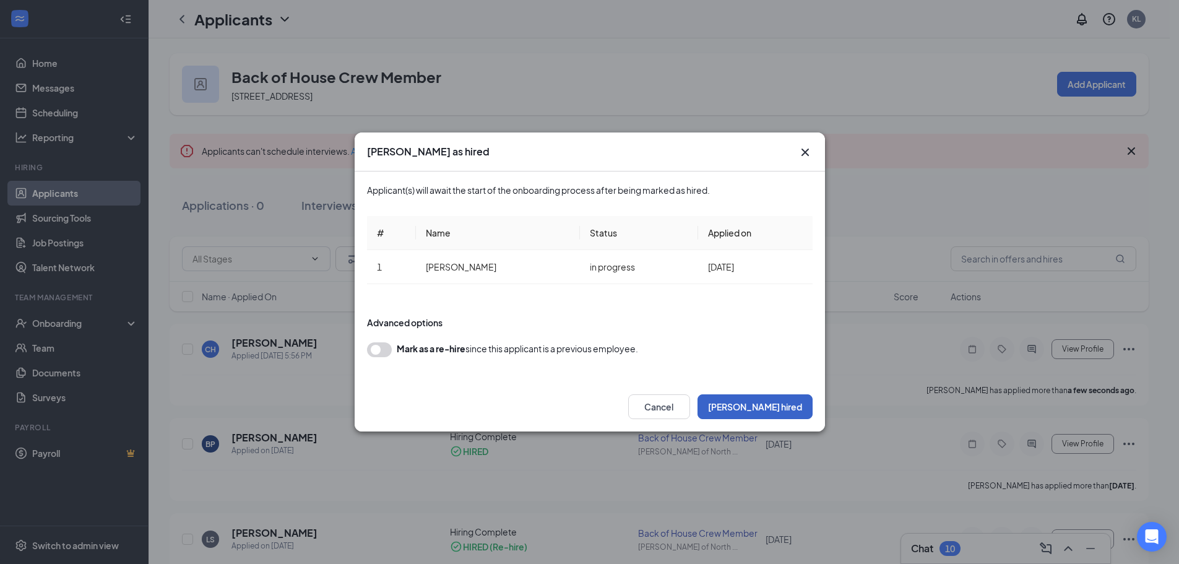
click at [800, 404] on button "Mark hired" at bounding box center [754, 406] width 115 height 25
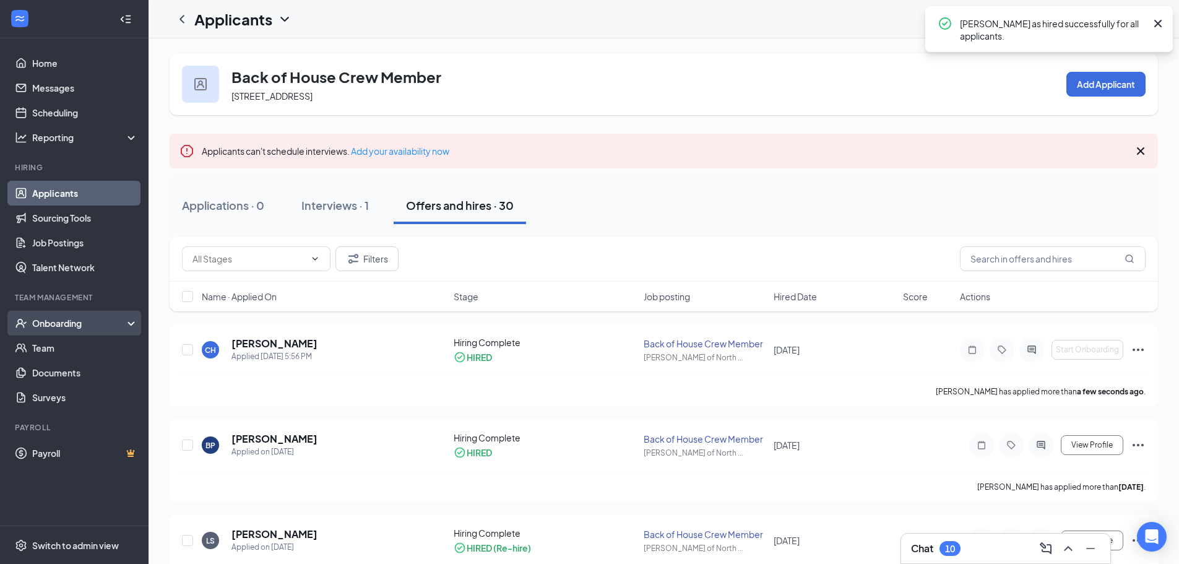
click at [63, 321] on div "Onboarding" at bounding box center [79, 323] width 95 height 12
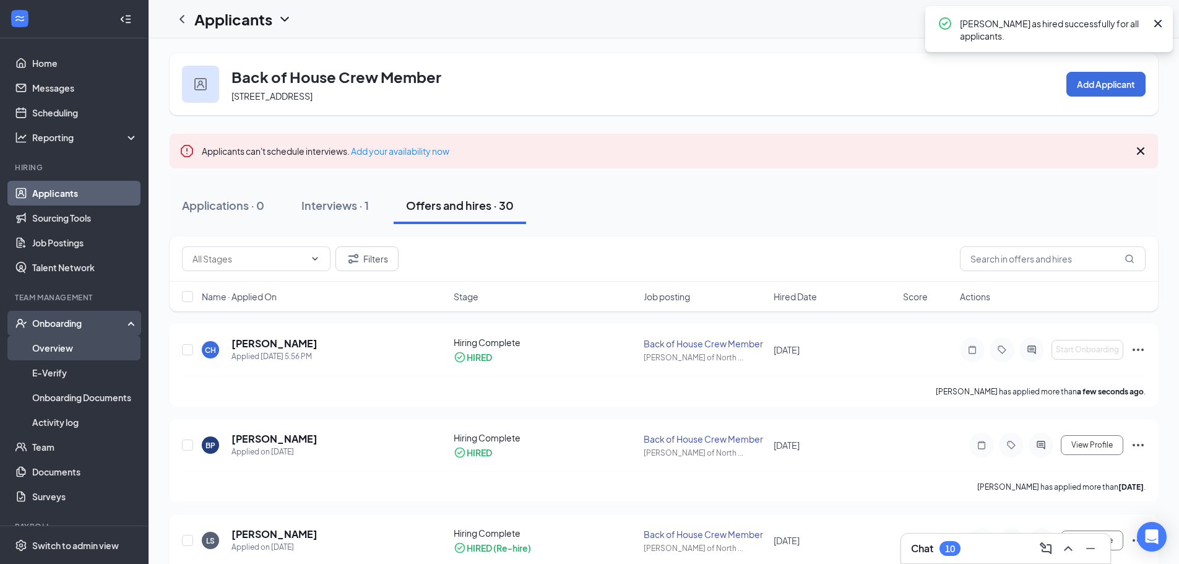
click at [79, 339] on link "Overview" at bounding box center [85, 347] width 106 height 25
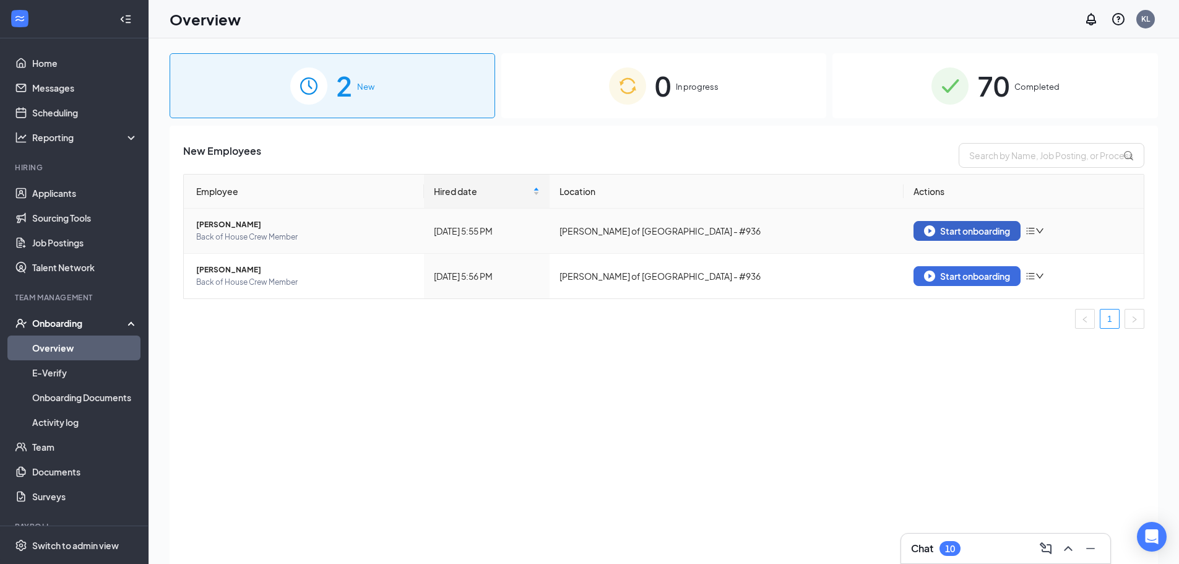
click at [962, 234] on div "Start onboarding" at bounding box center [967, 230] width 86 height 11
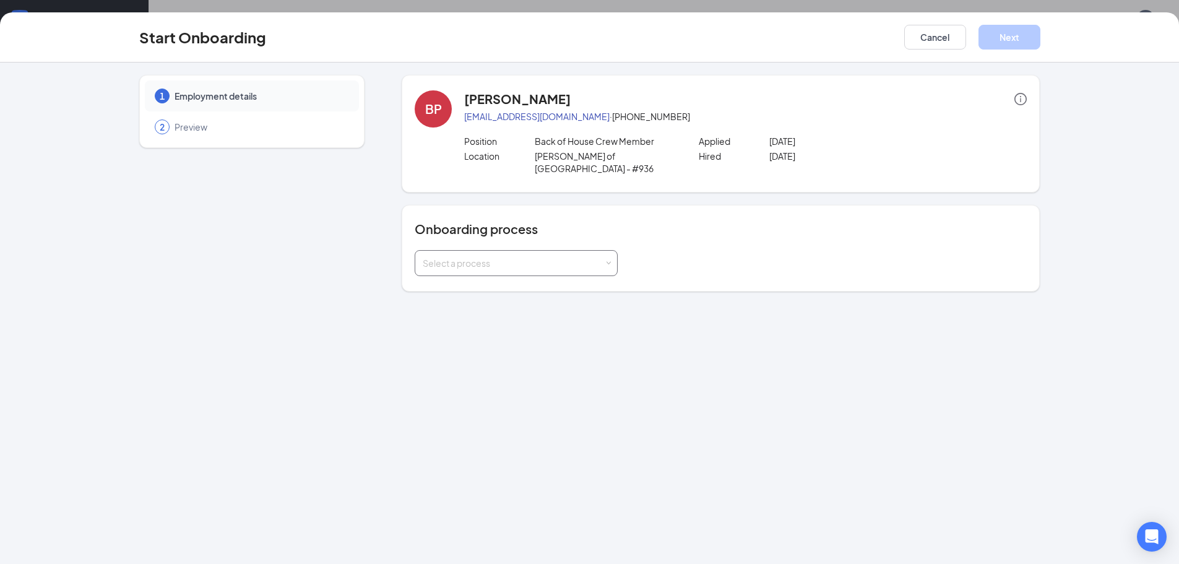
click at [516, 257] on div "Select a process" at bounding box center [513, 263] width 181 height 12
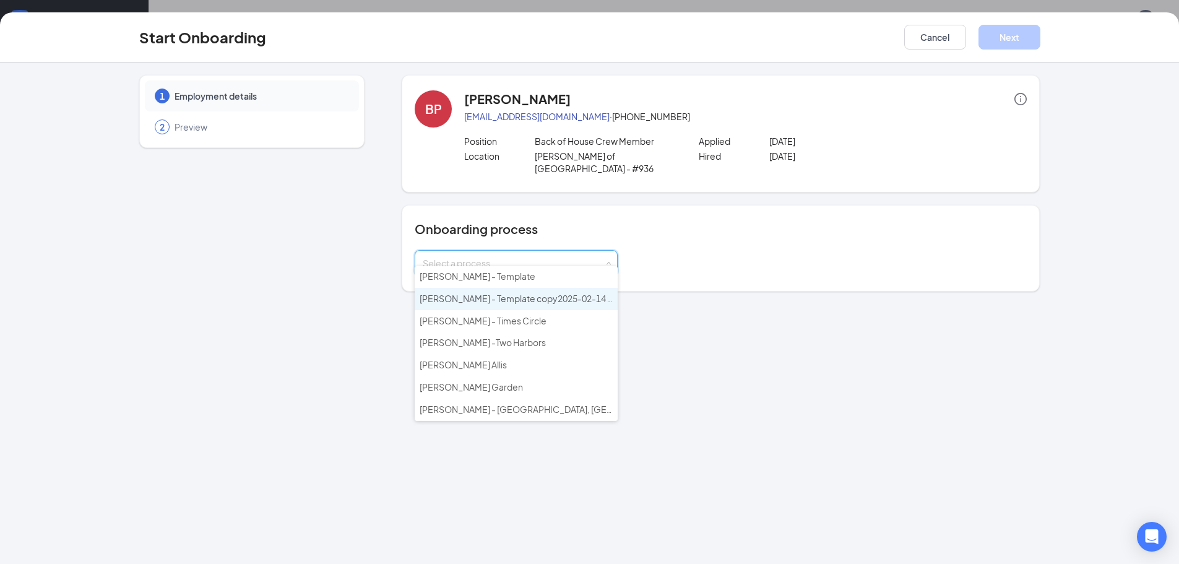
scroll to position [259, 0]
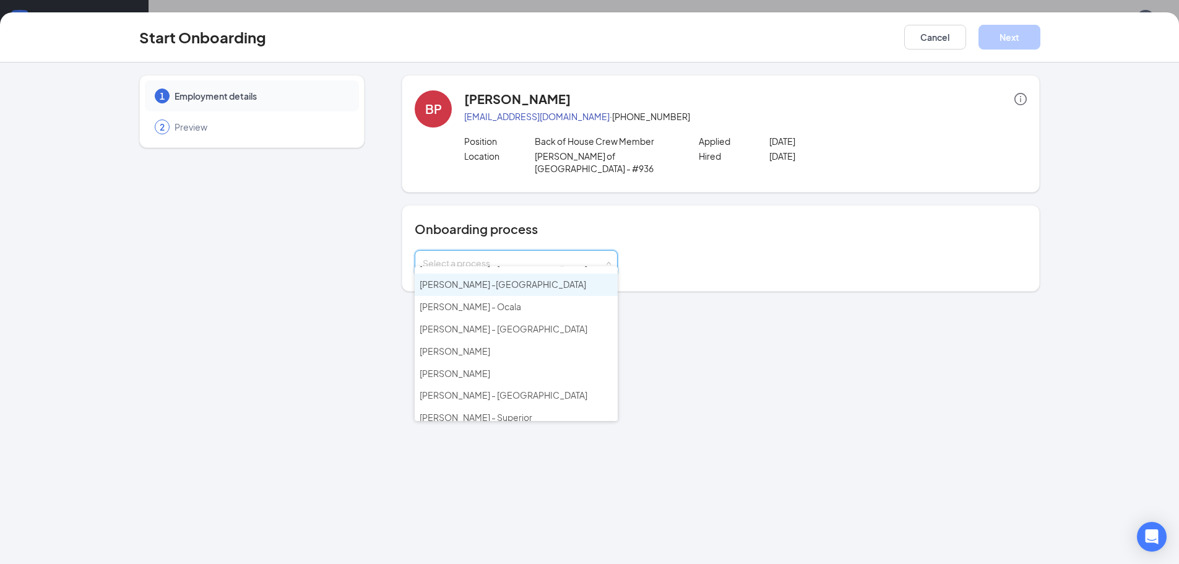
click at [515, 285] on span "[PERSON_NAME] -[GEOGRAPHIC_DATA]" at bounding box center [503, 283] width 166 height 11
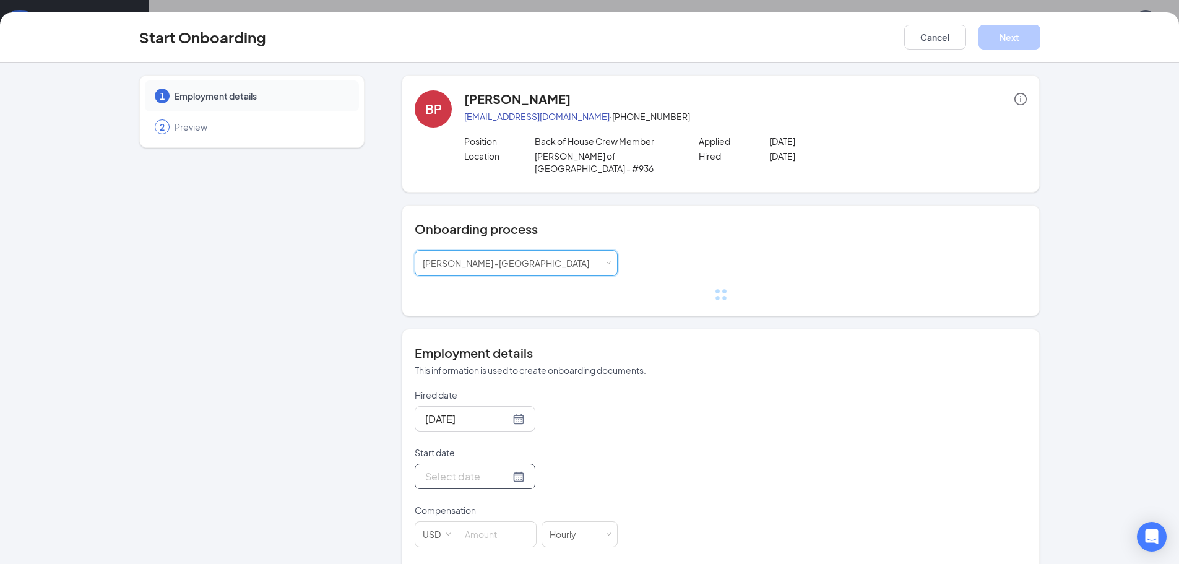
click at [504, 468] on form "Hired date Aug 26, 2025 Start date Compensation USD Hourly Employment type Full…" at bounding box center [516, 497] width 203 height 217
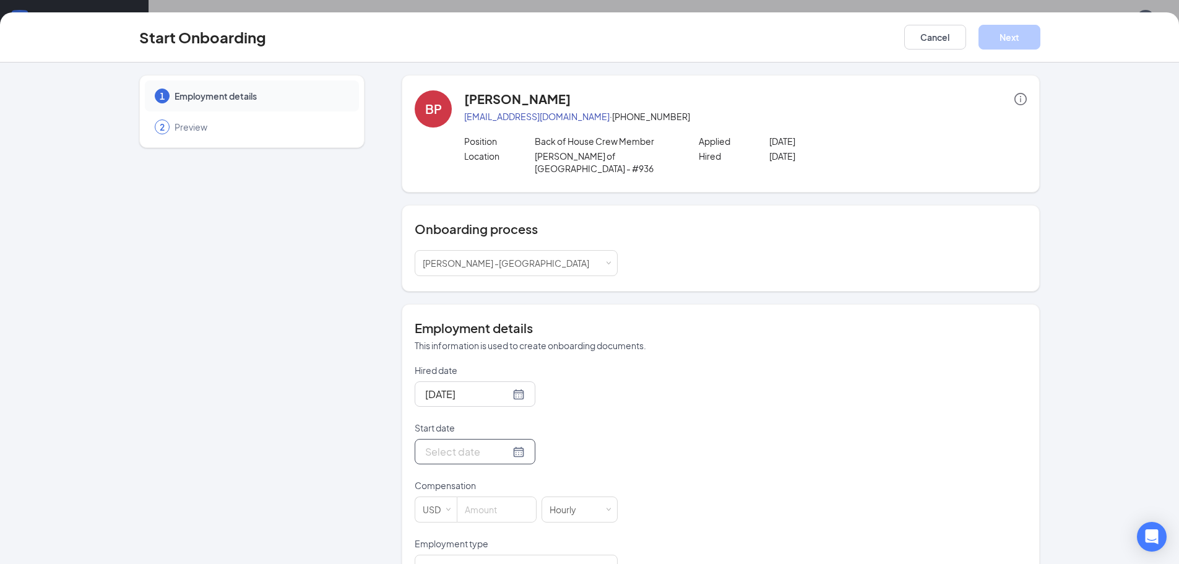
click at [506, 444] on div at bounding box center [475, 451] width 100 height 15
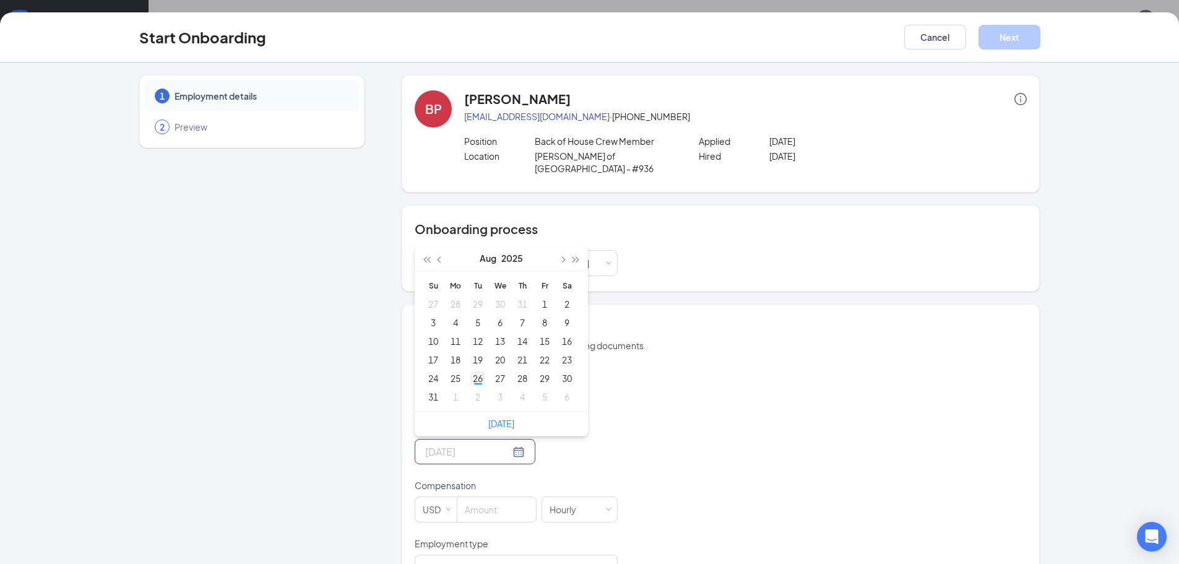
type input "Aug 26, 2025"
click at [476, 371] on div "26" at bounding box center [477, 378] width 15 height 15
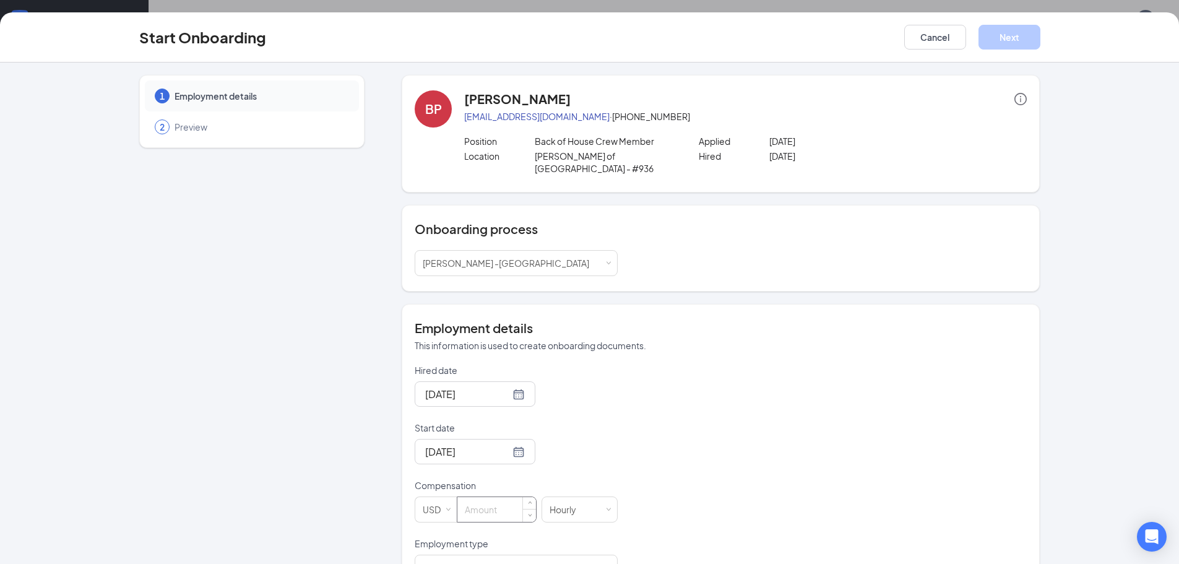
click at [502, 498] on input at bounding box center [496, 509] width 79 height 25
type input "13.5"
click at [538, 555] on div "Full time Works 30+ hours per week and is reasonably expected to work" at bounding box center [516, 567] width 187 height 25
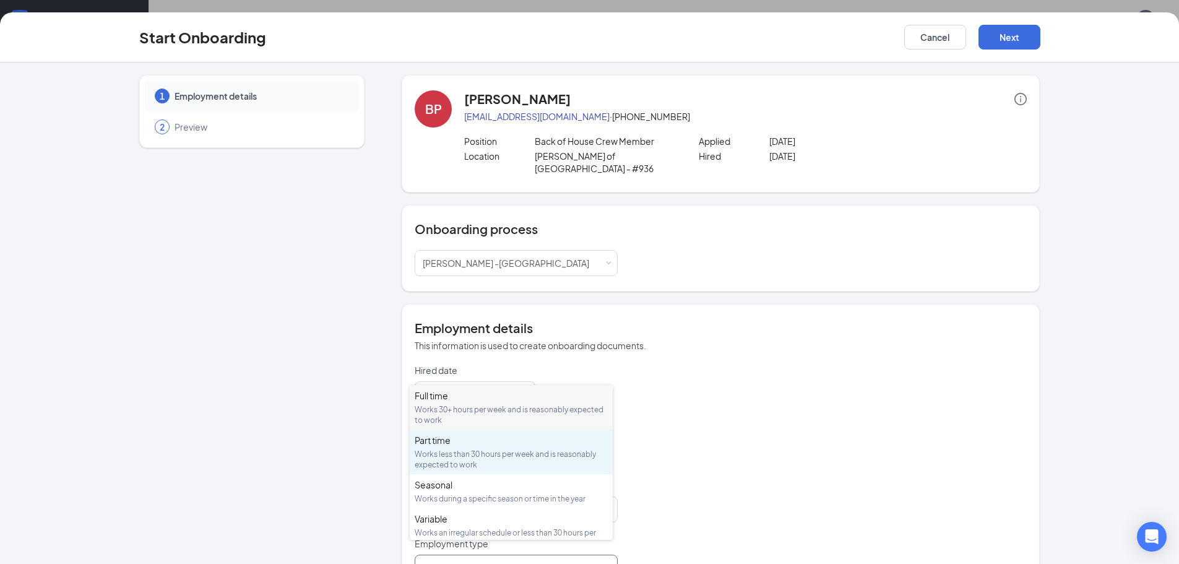
click at [472, 452] on div "Works less than 30 hours per week and is reasonably expected to work" at bounding box center [511, 459] width 193 height 21
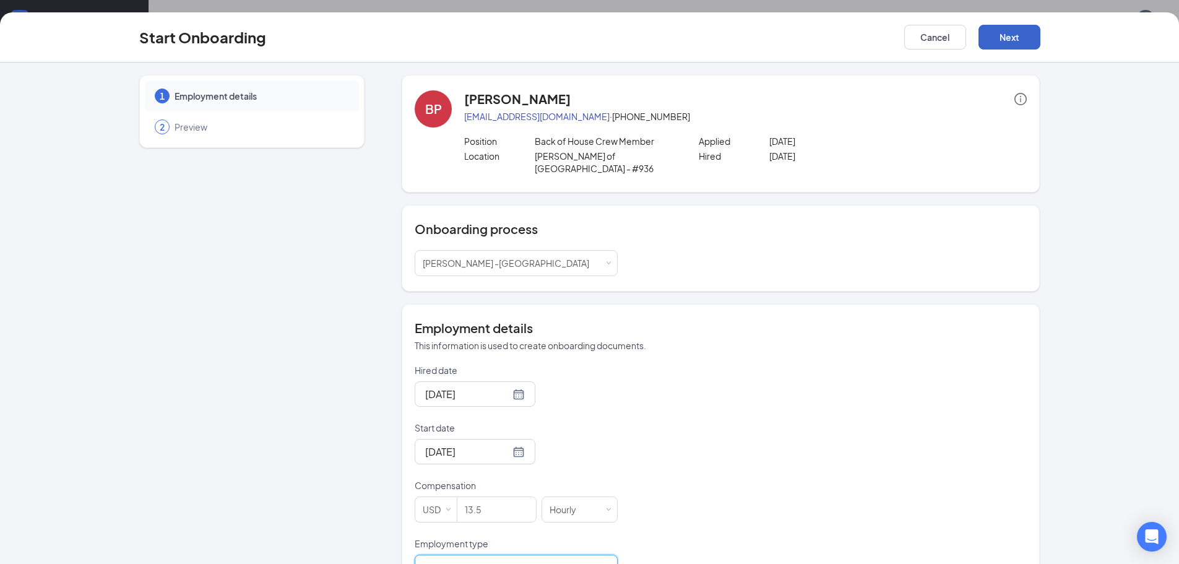
click at [1001, 35] on button "Next" at bounding box center [1009, 37] width 62 height 25
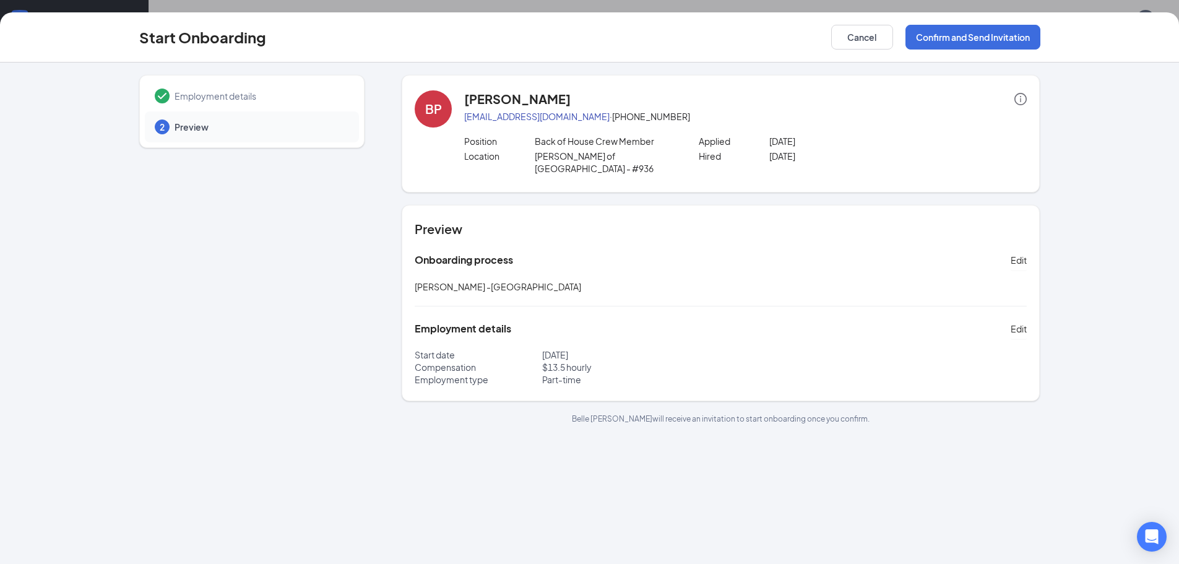
click at [965, 50] on div "Start Onboarding Cancel Confirm and Send Invitation" at bounding box center [589, 37] width 1179 height 50
click at [965, 32] on button "Confirm and Send Invitation" at bounding box center [972, 37] width 135 height 25
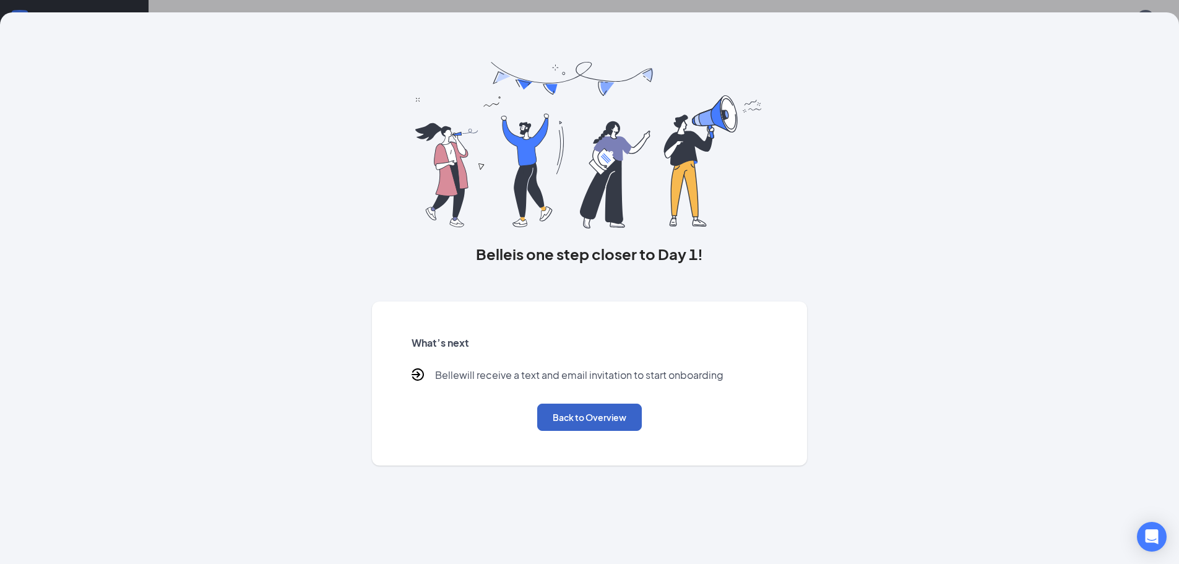
click at [584, 420] on button "Back to Overview" at bounding box center [589, 416] width 105 height 27
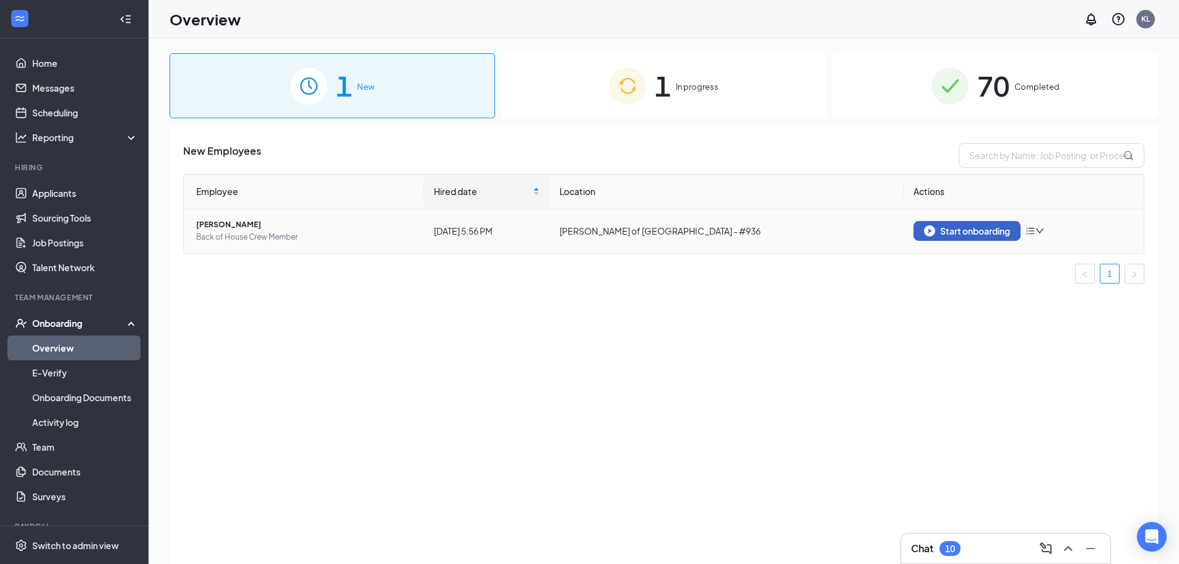
click at [989, 230] on div "Start onboarding" at bounding box center [967, 230] width 86 height 11
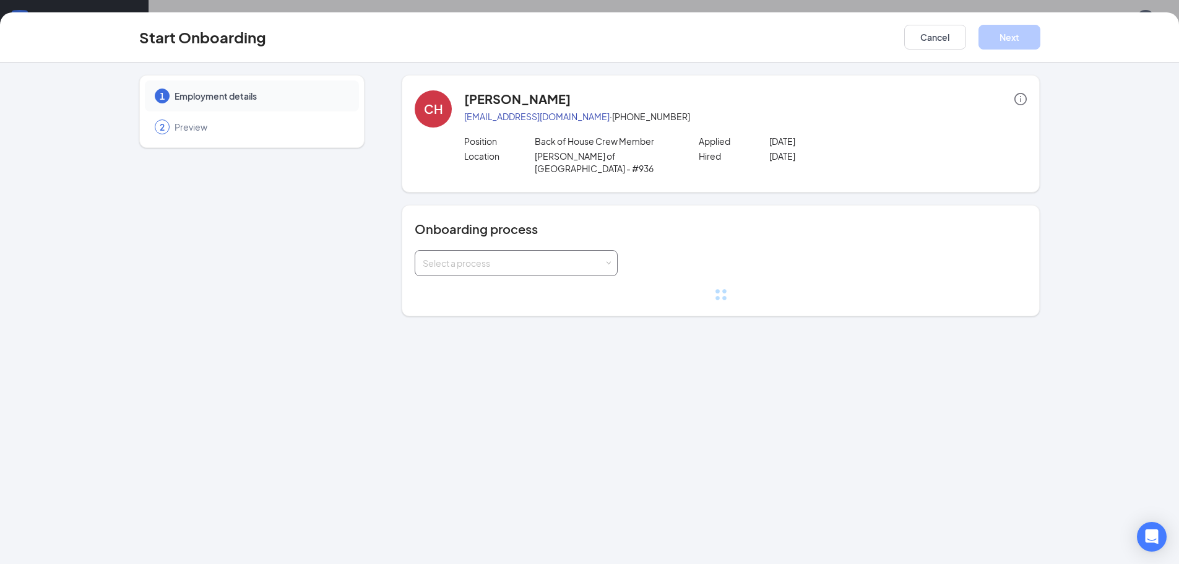
click at [502, 257] on div "Select a process" at bounding box center [513, 263] width 181 height 12
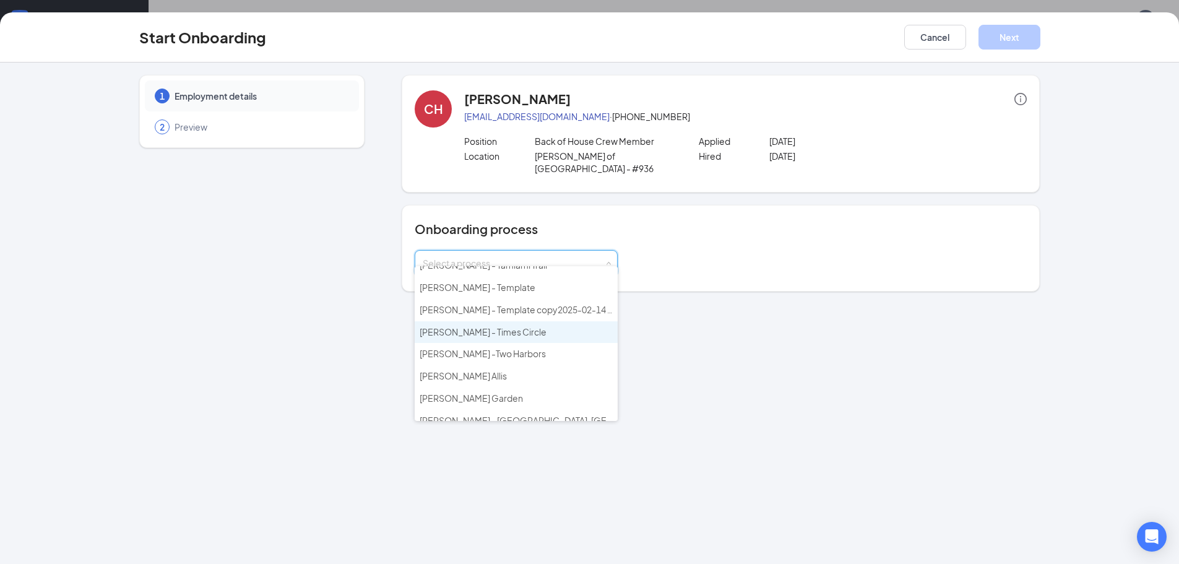
scroll to position [248, 0]
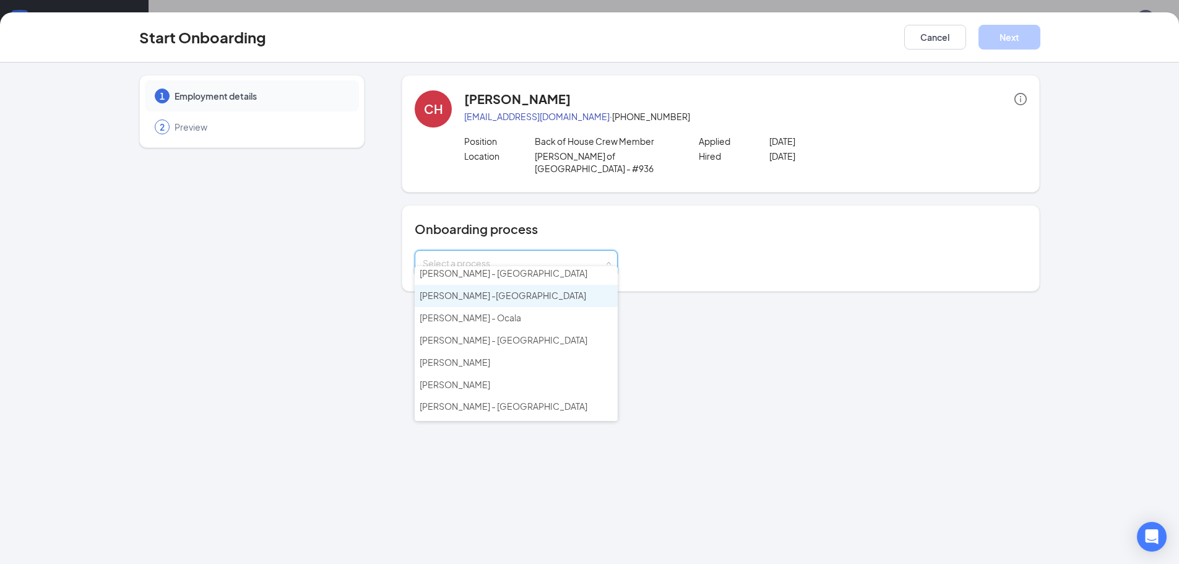
click at [512, 292] on span "[PERSON_NAME] -[GEOGRAPHIC_DATA]" at bounding box center [503, 295] width 166 height 11
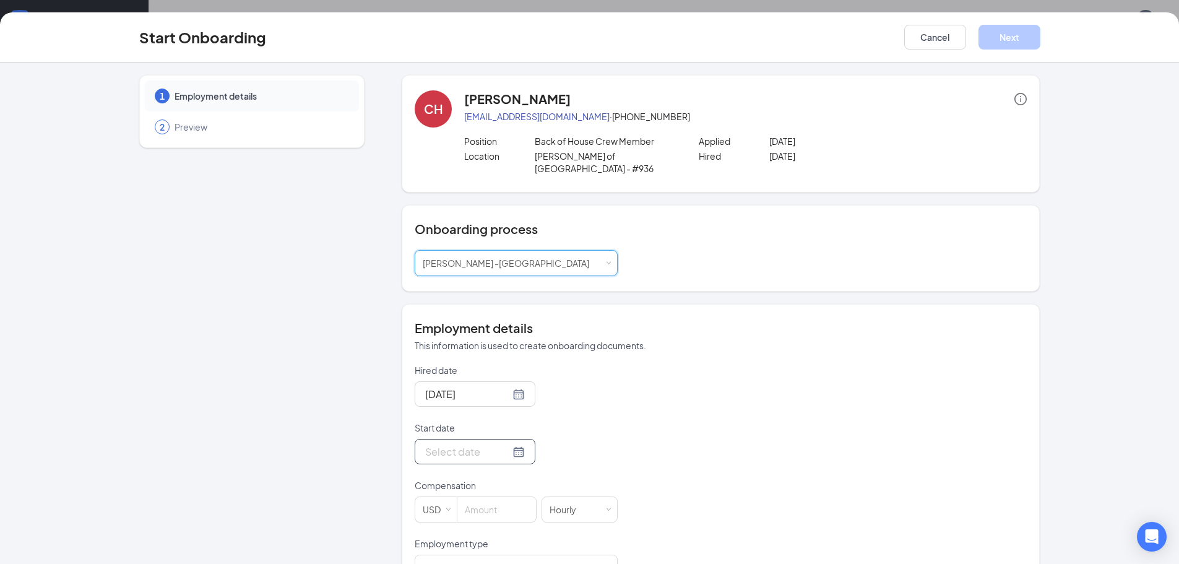
click at [471, 447] on div at bounding box center [475, 451] width 121 height 25
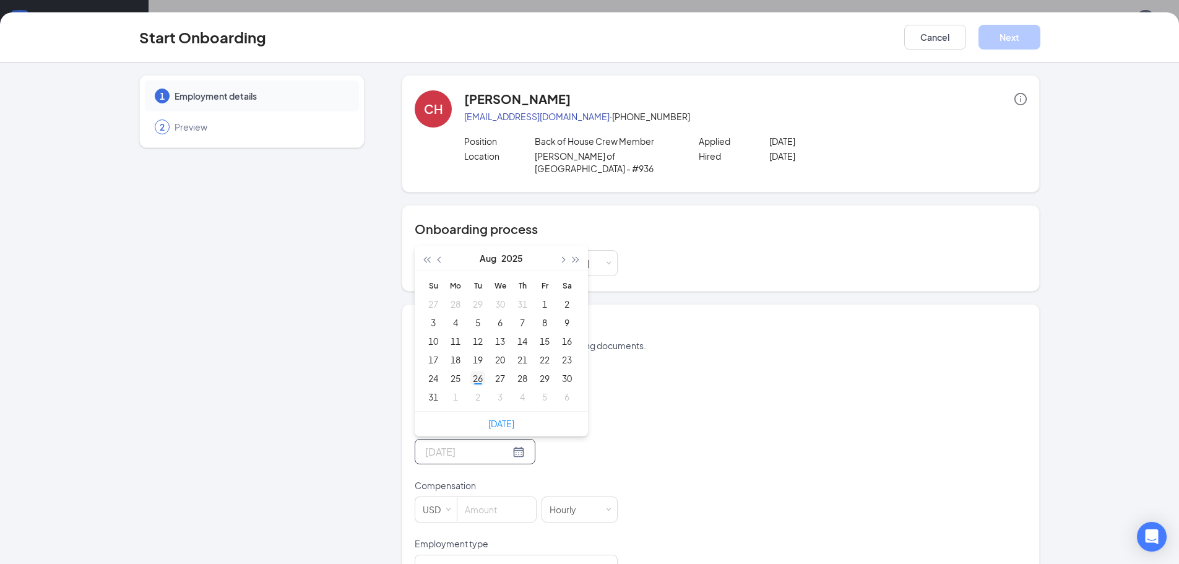
type input "Aug 26, 2025"
click at [474, 371] on div "26" at bounding box center [477, 378] width 15 height 15
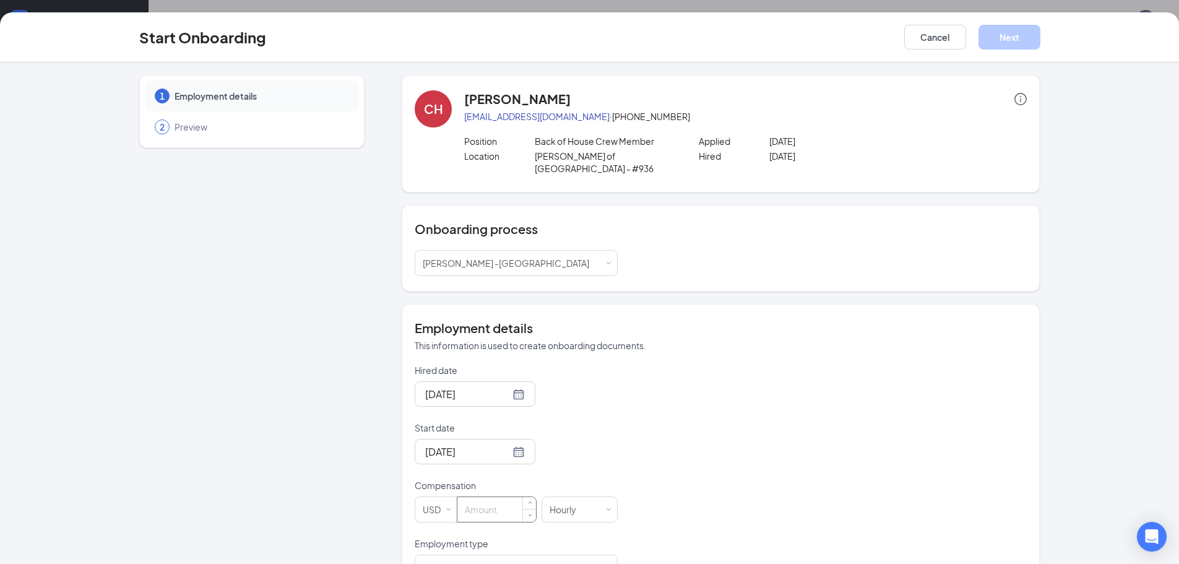
click at [513, 497] on input at bounding box center [496, 509] width 79 height 25
type input "15"
click at [513, 555] on div "Full time Works 30+ hours per week and is reasonably expected to work" at bounding box center [516, 567] width 187 height 25
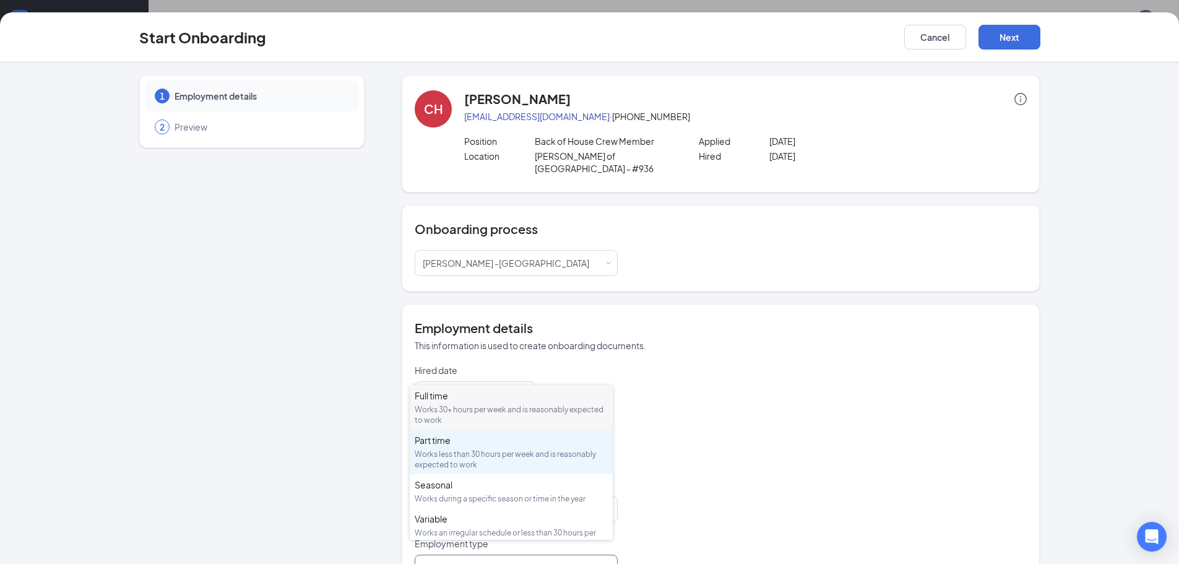
click at [469, 459] on div "Works less than 30 hours per week and is reasonably expected to work" at bounding box center [511, 459] width 193 height 21
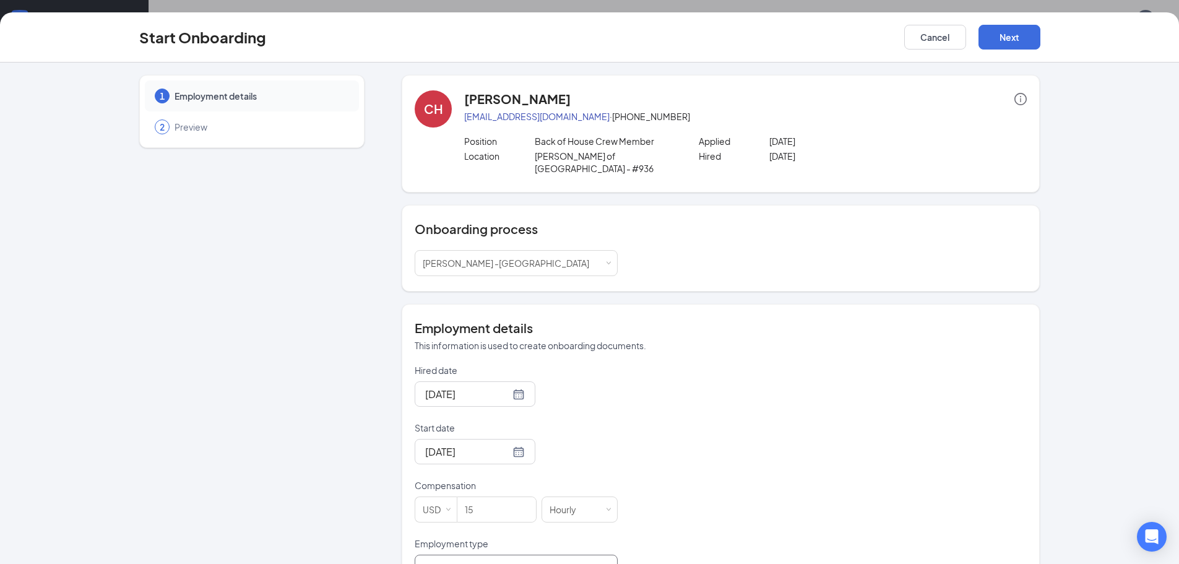
scroll to position [32, 0]
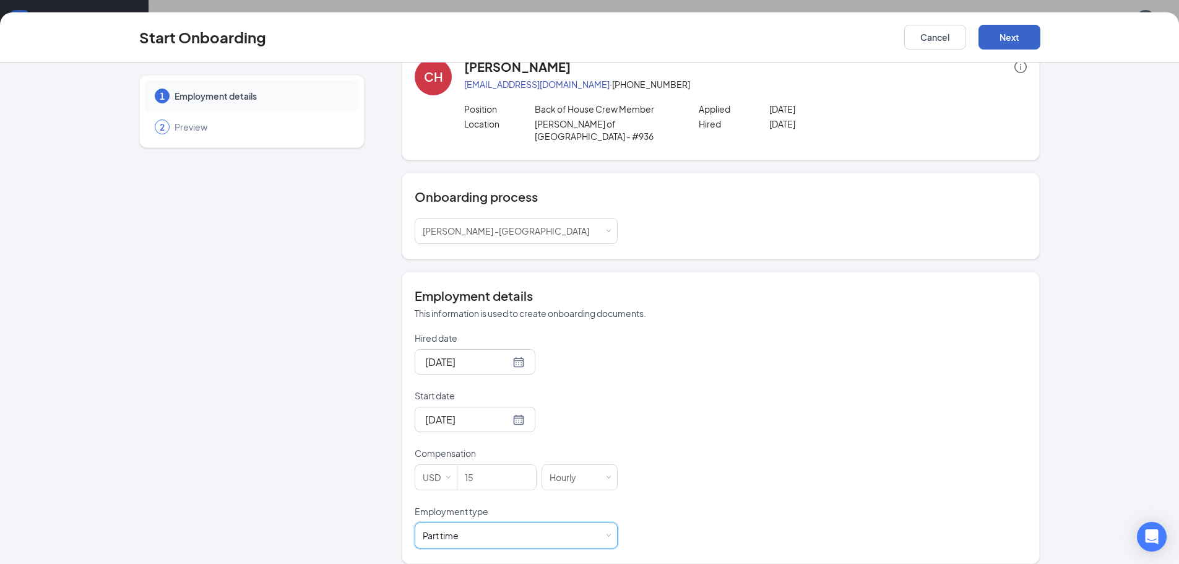
click at [1009, 43] on button "Next" at bounding box center [1009, 37] width 62 height 25
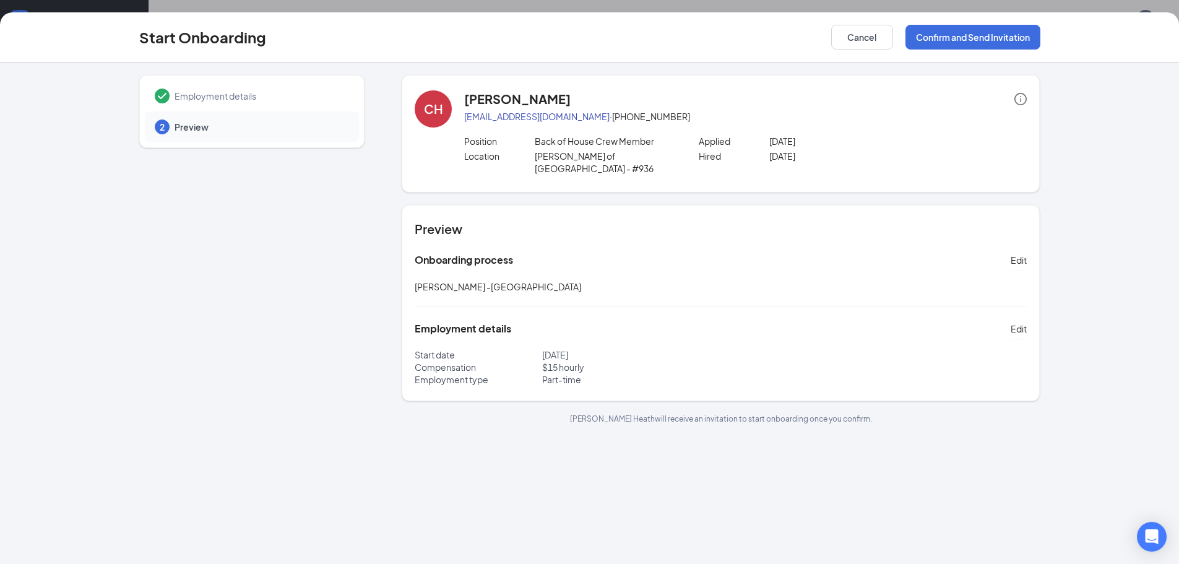
scroll to position [0, 0]
click at [963, 30] on button "Confirm and Send Invitation" at bounding box center [972, 37] width 135 height 25
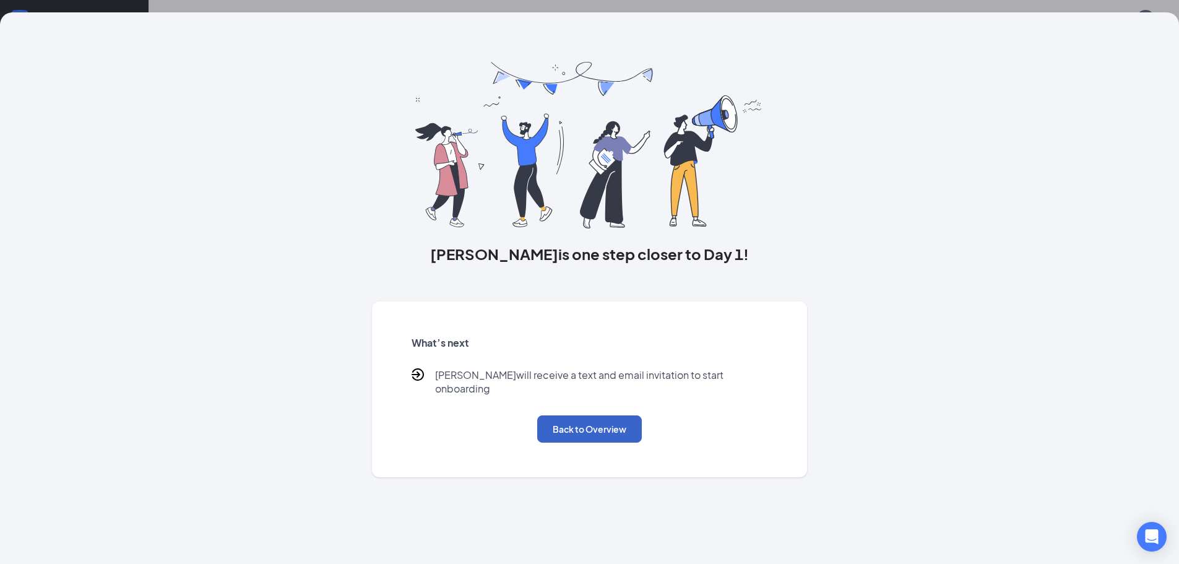
click at [607, 429] on button "Back to Overview" at bounding box center [589, 428] width 105 height 27
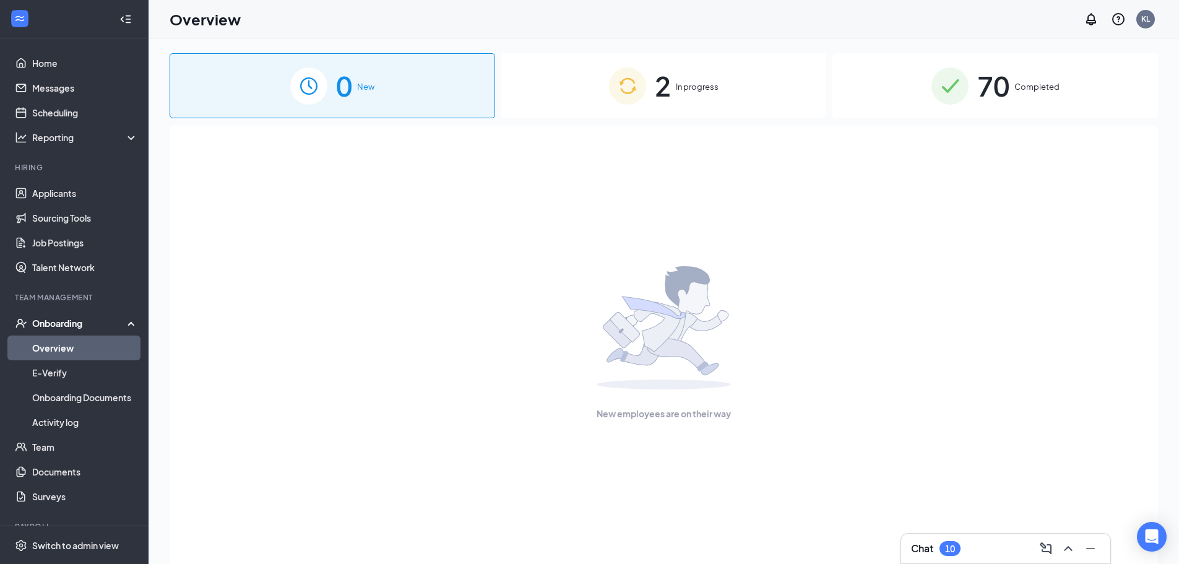
click at [576, 100] on div "2 In progress" at bounding box center [663, 85] width 325 height 65
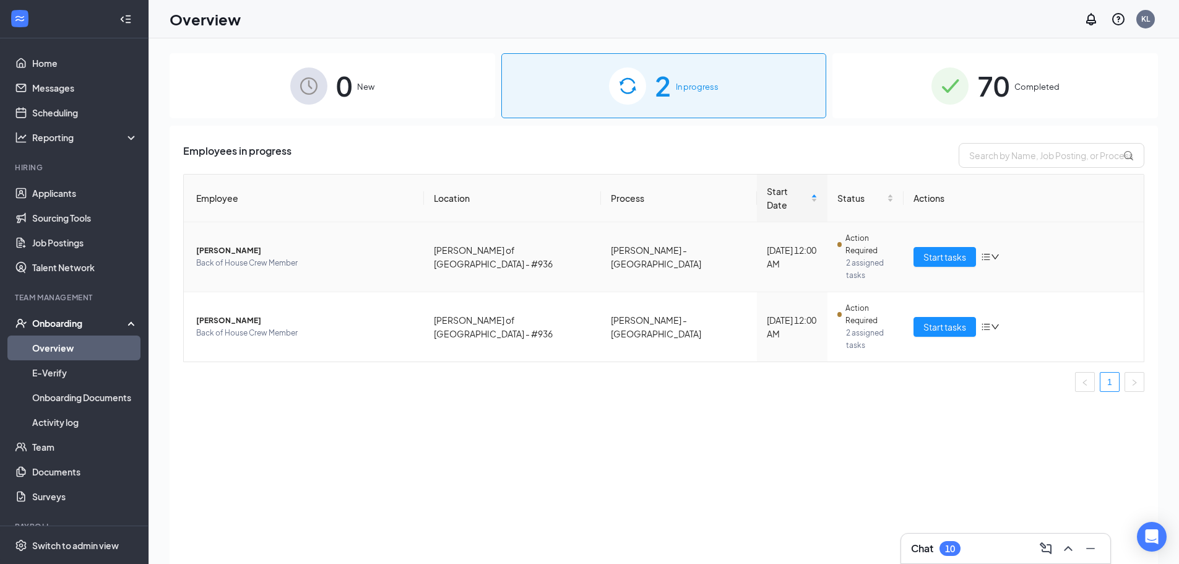
click at [231, 222] on td "Cameron Heath Back of House Crew Member" at bounding box center [304, 257] width 240 height 70
click at [225, 244] on span "Cameron Heath" at bounding box center [305, 250] width 218 height 12
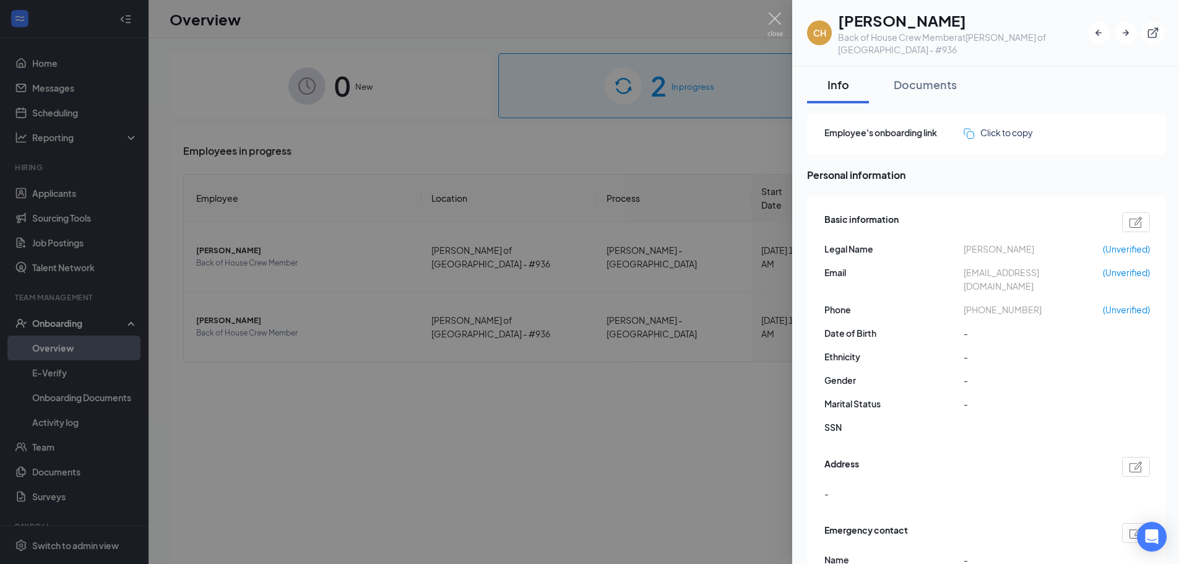
click at [582, 513] on div at bounding box center [589, 282] width 1179 height 564
